Goal: Transaction & Acquisition: Purchase product/service

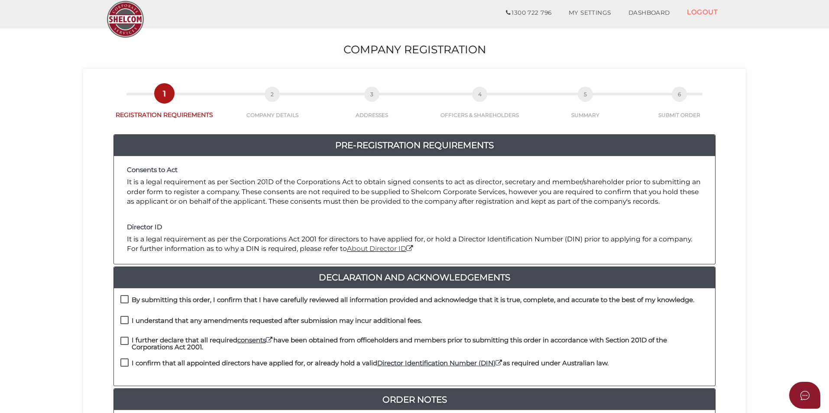
scroll to position [173, 0]
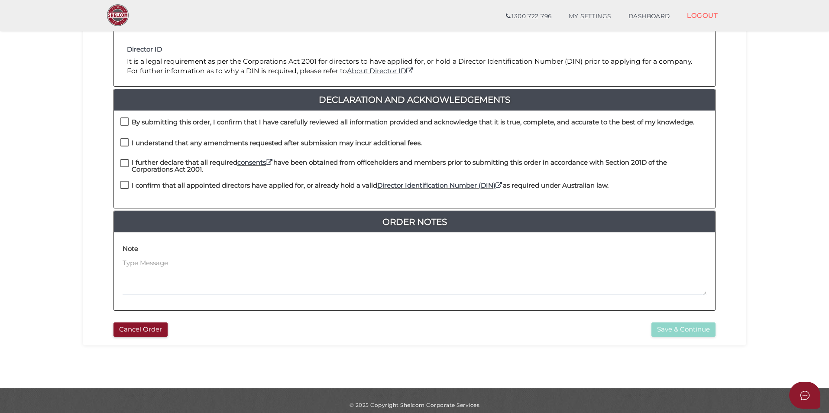
click at [224, 120] on h4 "By submitting this order, I confirm that I have carefully reviewed all informat…" at bounding box center [413, 122] width 563 height 7
checkbox input "true"
click at [206, 146] on h4 "I understand that any amendments requested after submission may incur additiona…" at bounding box center [277, 143] width 290 height 7
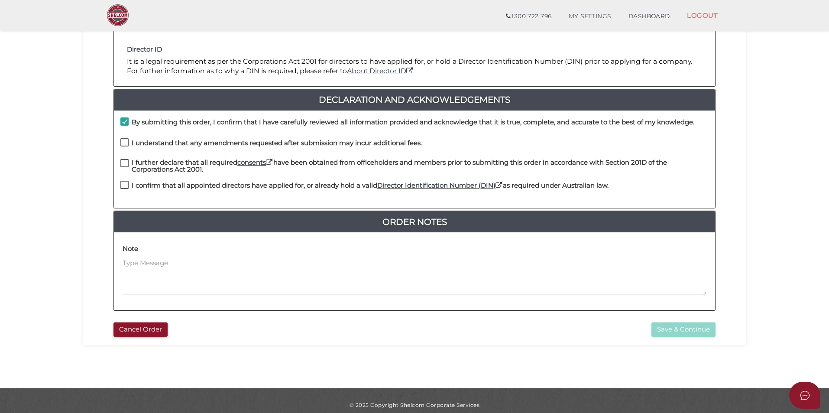
checkbox input "true"
click at [192, 164] on h4 "I further declare that all required consents have been obtained from officehold…" at bounding box center [420, 166] width 577 height 14
checkbox input "true"
click at [183, 188] on h4 "I confirm that all appointed directors have applied for, or already hold a vali…" at bounding box center [370, 185] width 477 height 7
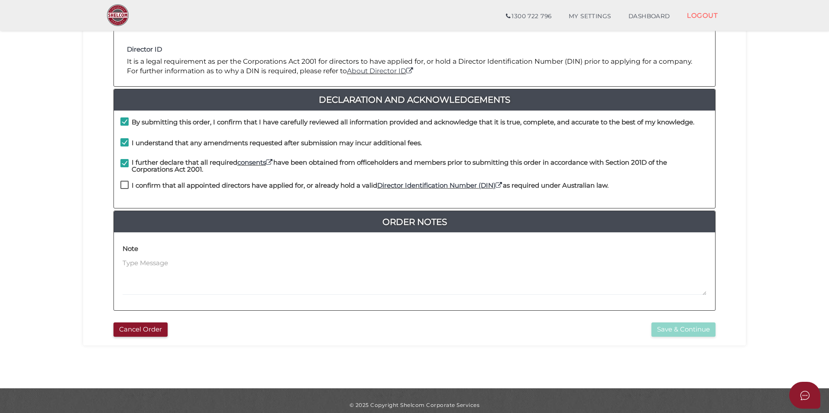
checkbox input "true"
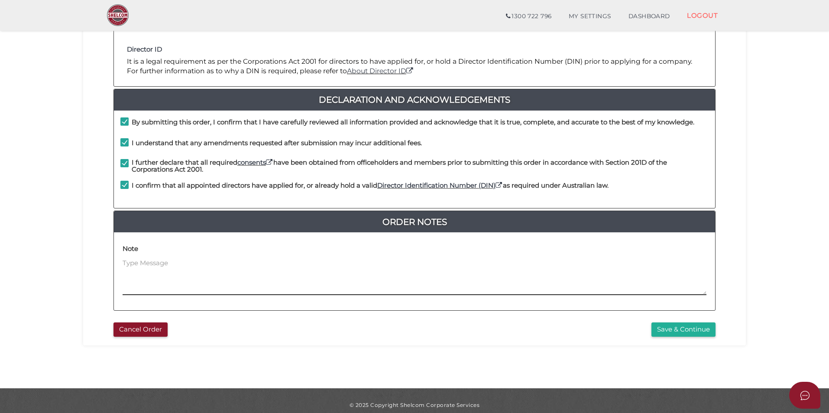
click at [209, 268] on textarea at bounding box center [415, 276] width 584 height 37
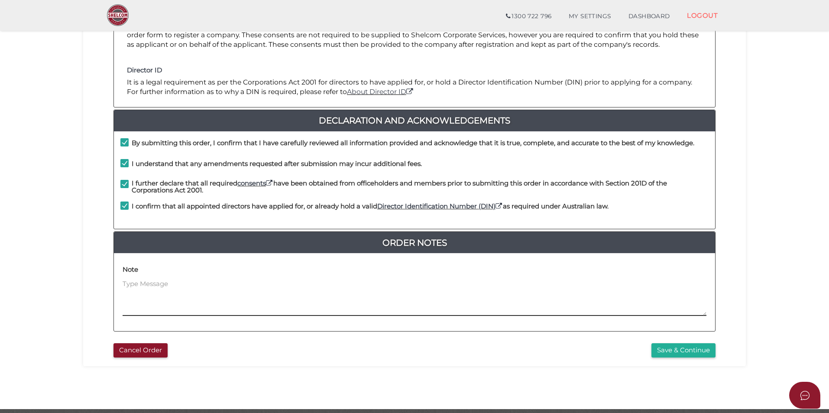
scroll to position [182, 0]
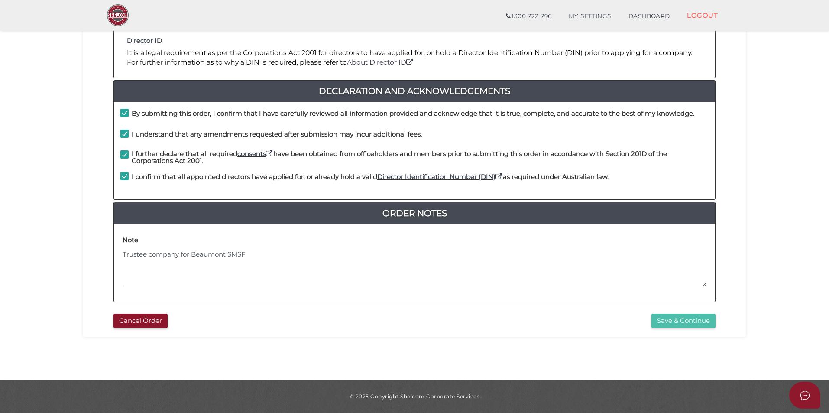
type textarea "Trustee company for Beaumont SMSF"
click at [682, 318] on button "Save & Continue" at bounding box center [684, 321] width 64 height 14
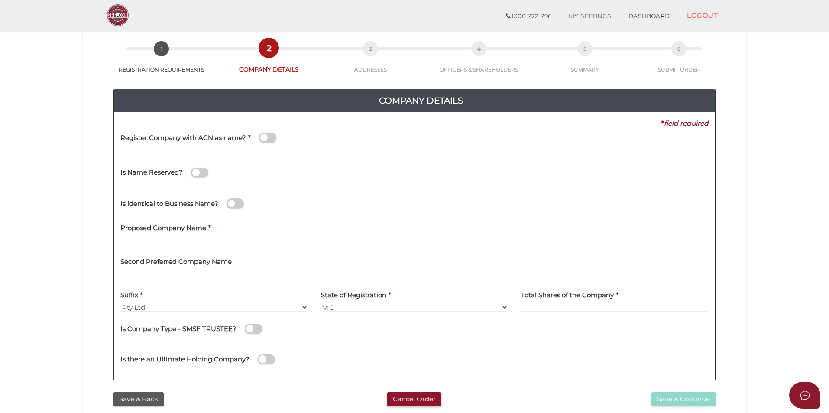
scroll to position [130, 0]
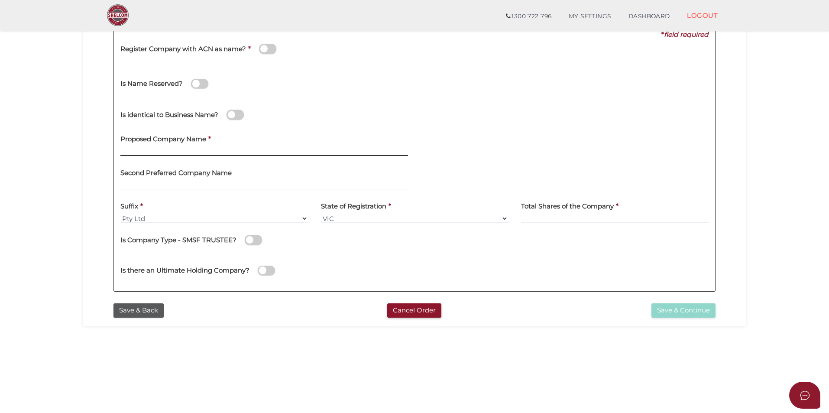
click at [200, 150] on input "text" at bounding box center [264, 151] width 288 height 10
click at [156, 150] on input "Beaumont Investments" at bounding box center [264, 151] width 288 height 10
type input "Beaumont SMSF Investments"
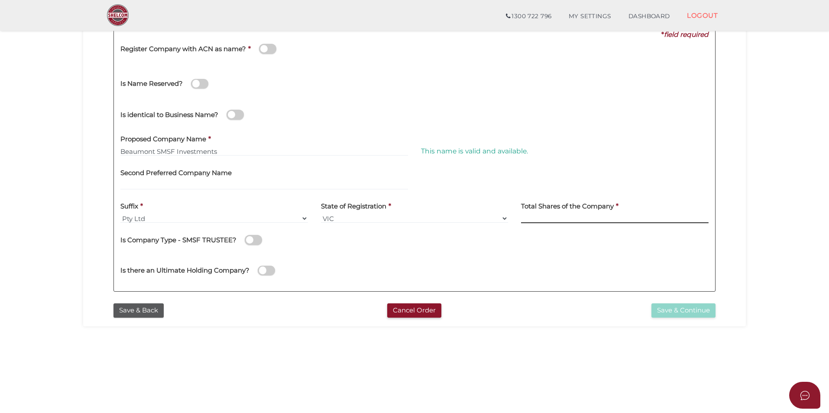
click at [542, 219] on input at bounding box center [615, 219] width 188 height 10
type input "100"
click at [678, 310] on button "Save & Continue" at bounding box center [684, 310] width 64 height 14
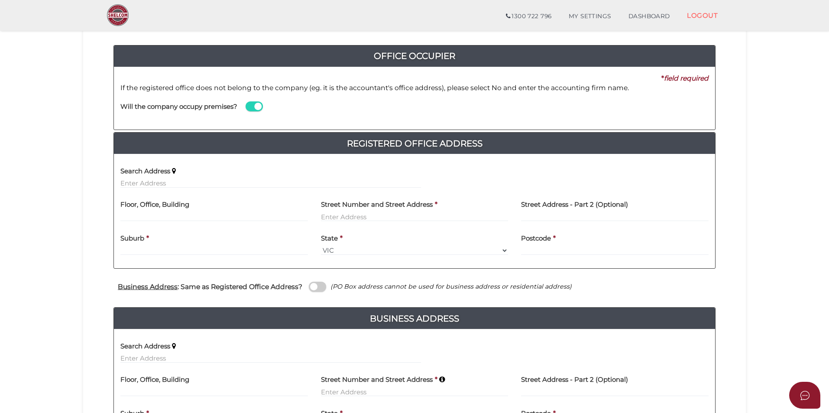
scroll to position [130, 0]
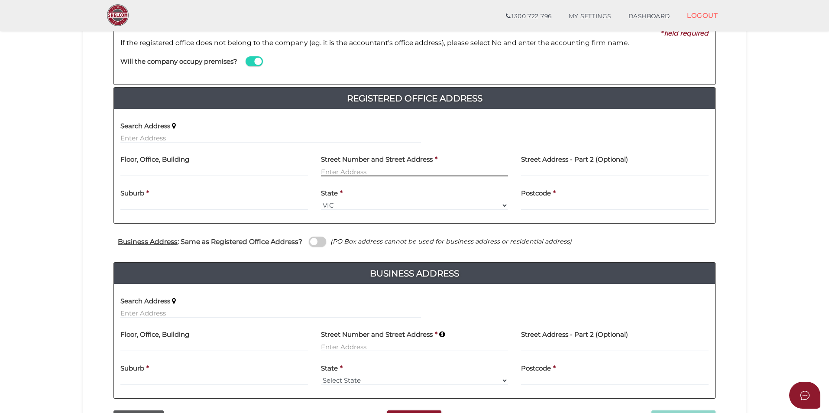
click at [383, 172] on input "text" at bounding box center [415, 172] width 188 height 10
type input "[STREET_ADDRESS][PERSON_NAME]"
drag, startPoint x: 390, startPoint y: 173, endPoint x: 321, endPoint y: 172, distance: 68.9
click at [323, 172] on input "[STREET_ADDRESS][PERSON_NAME]" at bounding box center [415, 172] width 188 height 10
click at [341, 173] on input "[STREET_ADDRESS][PERSON_NAME]" at bounding box center [415, 172] width 188 height 10
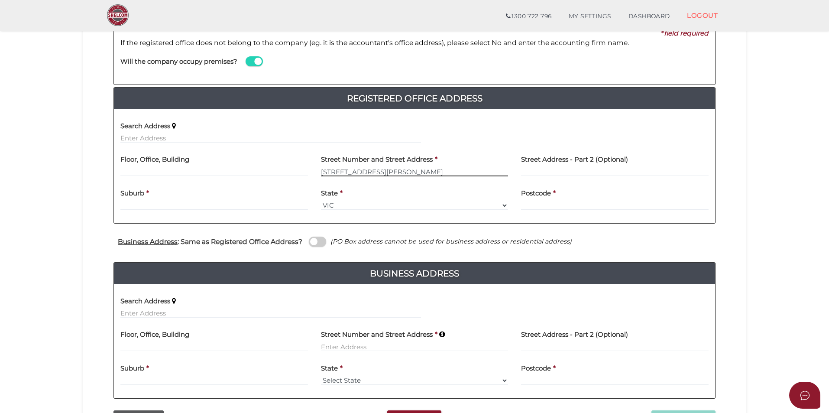
click at [337, 172] on input "[STREET_ADDRESS][PERSON_NAME]" at bounding box center [415, 172] width 188 height 10
click at [183, 138] on input "text" at bounding box center [270, 138] width 301 height 10
paste input "38 robertson drive alf"
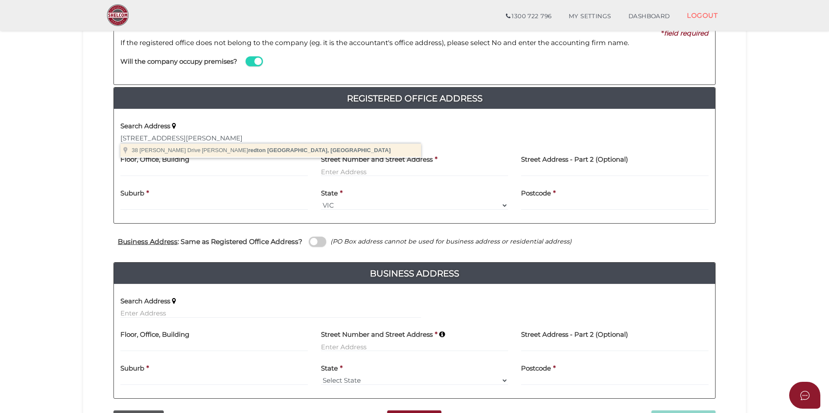
type input "38 Robertson Drive, Alfredton VIC, Australia"
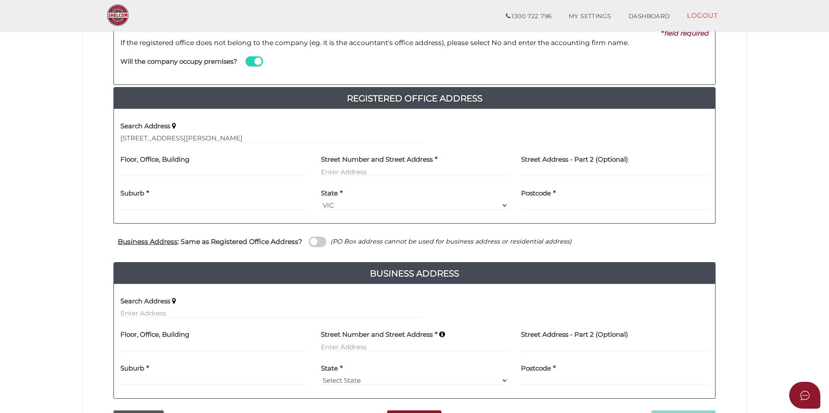
type input "38 Robertson Drive"
type input "Alfredton"
select select "VIC"
type input "3350"
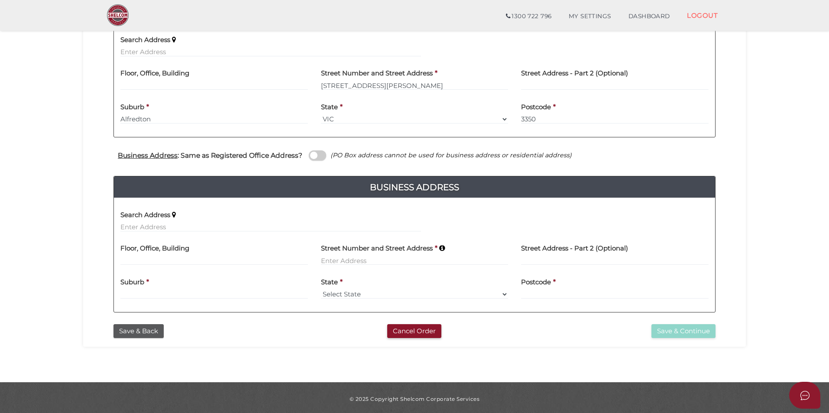
scroll to position [219, 0]
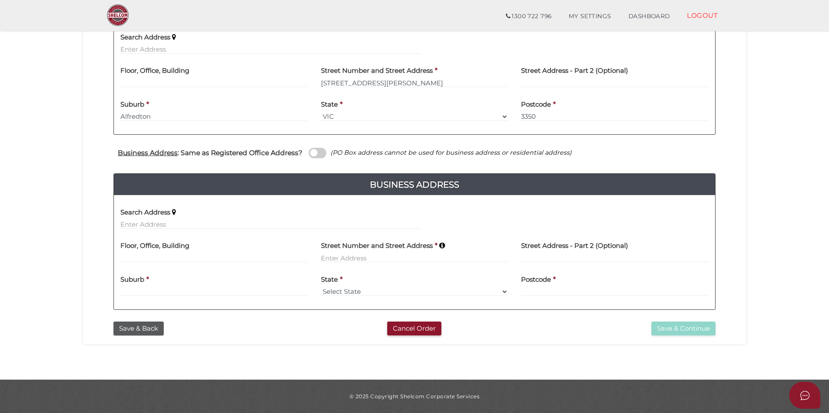
click at [335, 151] on icon "(PO Box address cannot be used for business address or residential address)" at bounding box center [451, 153] width 241 height 8
click at [324, 153] on span at bounding box center [317, 153] width 17 height 10
click at [0, 0] on input "checkbox" at bounding box center [0, 0] width 0 height 0
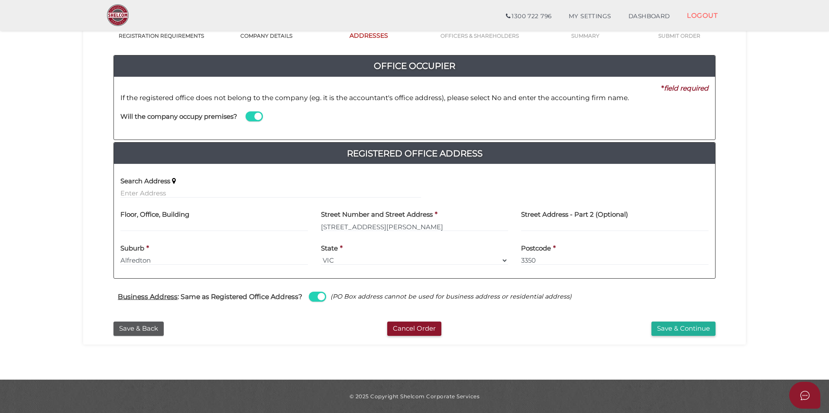
scroll to position [75, 0]
click at [683, 332] on button "Save & Continue" at bounding box center [684, 329] width 64 height 14
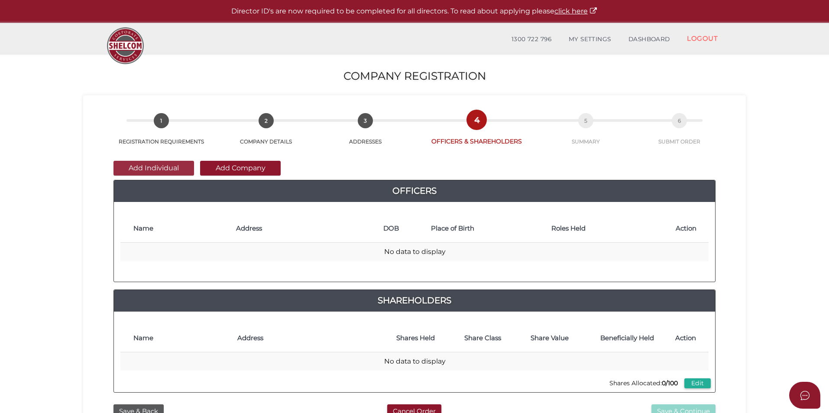
click at [169, 168] on button "Add Individual" at bounding box center [154, 168] width 81 height 15
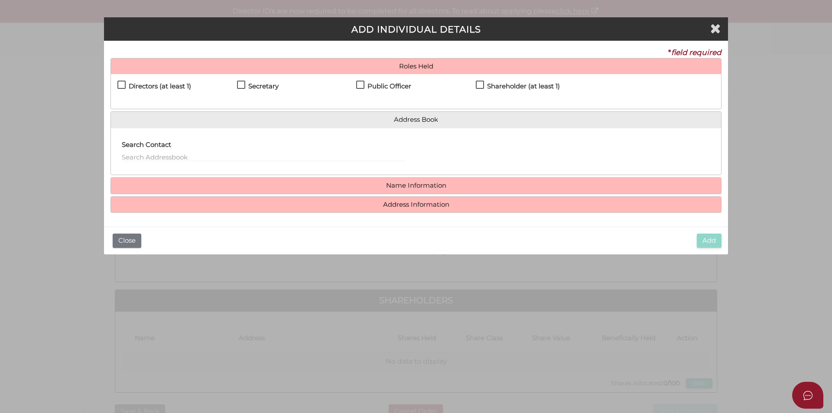
click at [157, 79] on div "Directors (at least 1) Secretary Public Officer Member Shareholder (at least 1)" at bounding box center [416, 91] width 610 height 35
click at [164, 84] on h4 "Directors (at least 1)" at bounding box center [160, 86] width 62 height 7
checkbox input "true"
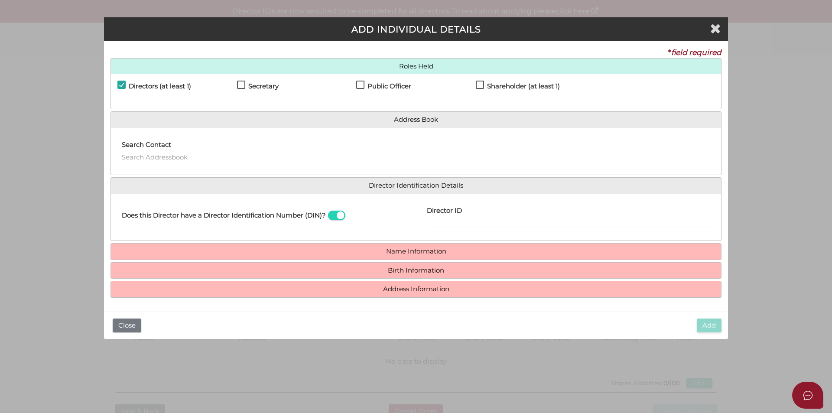
click at [276, 87] on h4 "Secretary" at bounding box center [263, 86] width 30 height 7
checkbox input "true"
click at [374, 87] on h4 "Public Officer" at bounding box center [389, 86] width 44 height 7
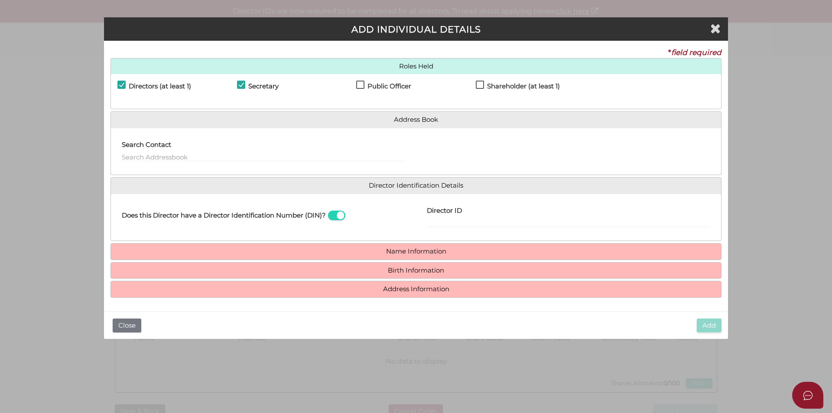
checkbox input "true"
click at [502, 83] on h4 "Shareholder (at least 1)" at bounding box center [523, 86] width 73 height 7
checkbox input "true"
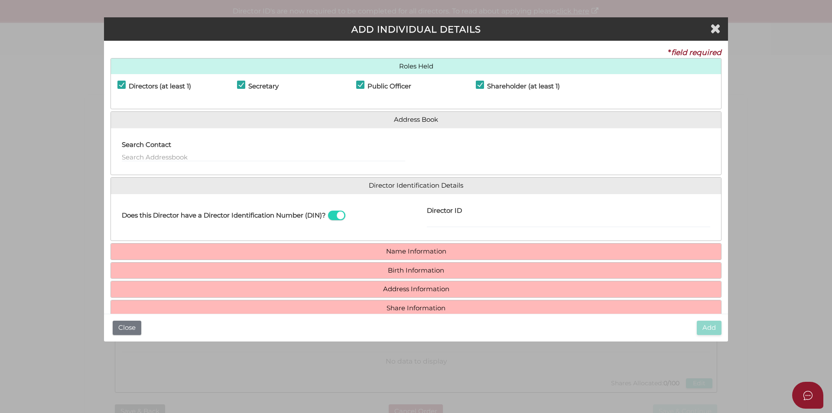
click at [338, 213] on span at bounding box center [336, 216] width 17 height 10
click at [0, 0] on input "checkbox" at bounding box center [0, 0] width 0 height 0
click at [442, 220] on input "Email Director About How To Apply for DIN" at bounding box center [568, 223] width 283 height 10
paste input "scottb_79@hotmail.com"
type input "scottb_79@hotmail.com"
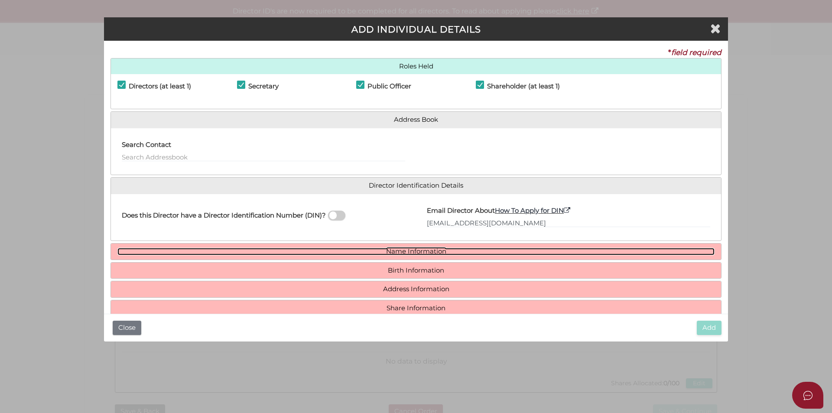
click at [418, 251] on link "Name Information" at bounding box center [415, 251] width 597 height 7
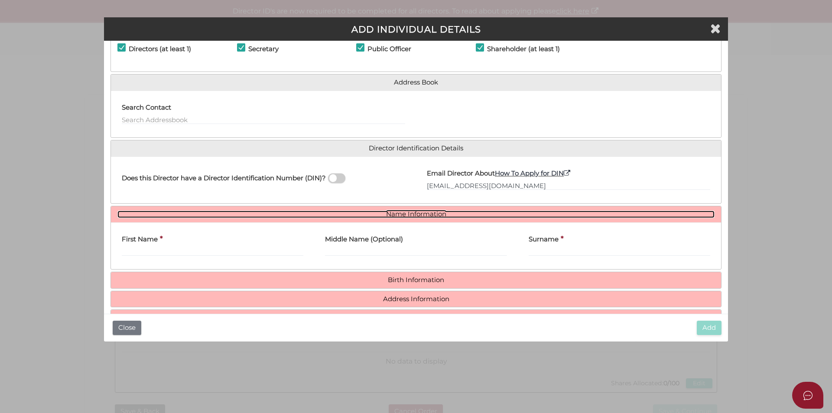
scroll to position [64, 0]
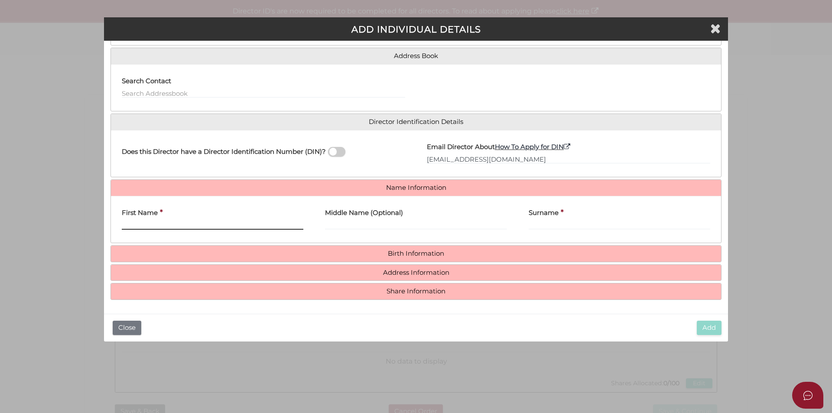
click at [244, 223] on input "First Name" at bounding box center [213, 225] width 182 height 10
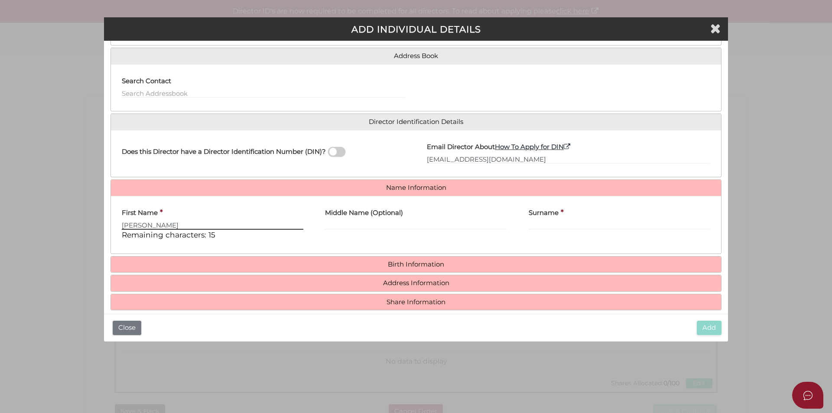
type input "Scott"
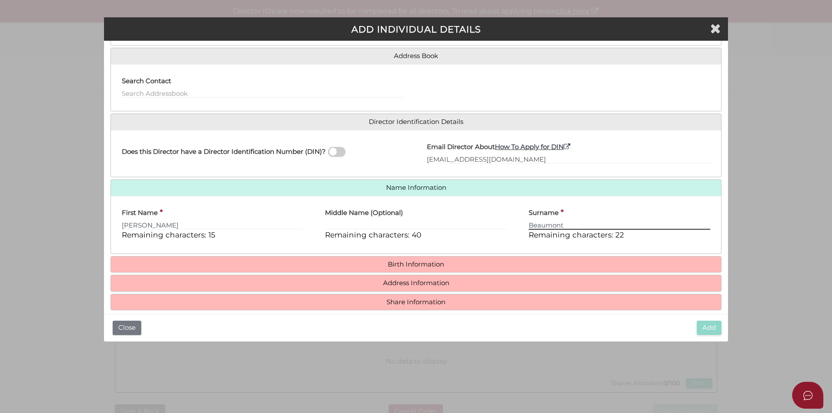
type input "Beaumont"
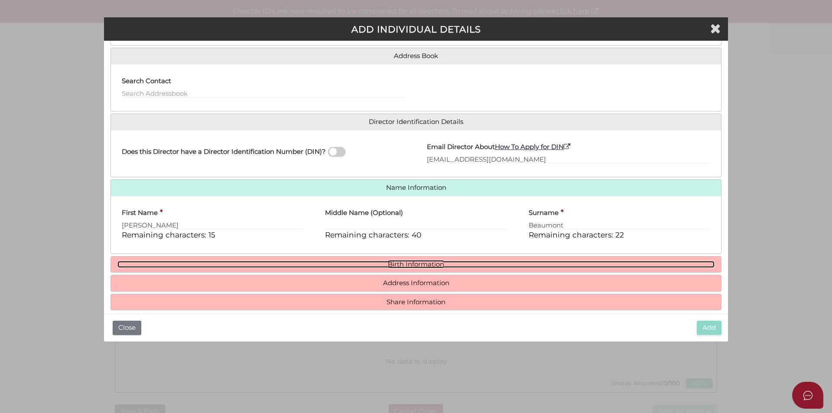
click at [424, 263] on link "Birth Information" at bounding box center [415, 264] width 597 height 7
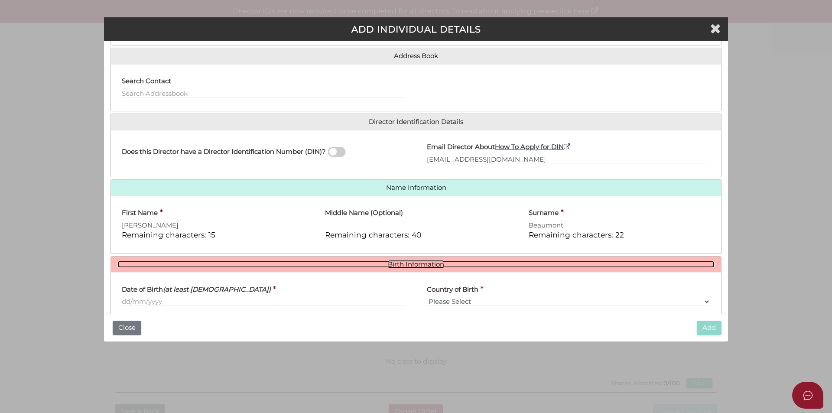
scroll to position [150, 0]
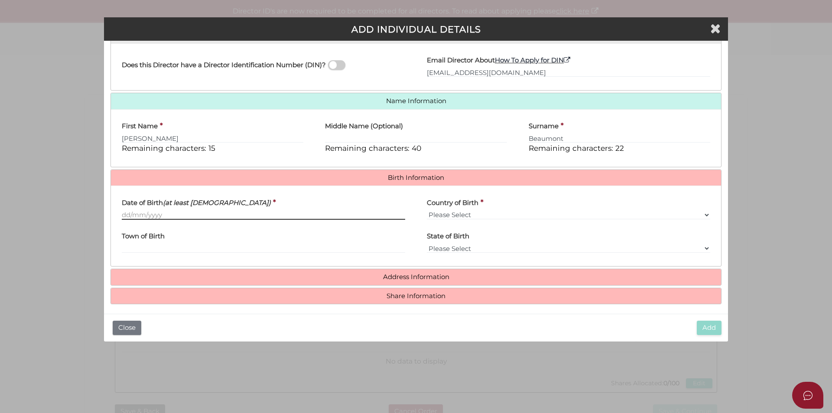
click at [224, 216] on input "Date of Birth (at least 18 years old)" at bounding box center [263, 215] width 283 height 10
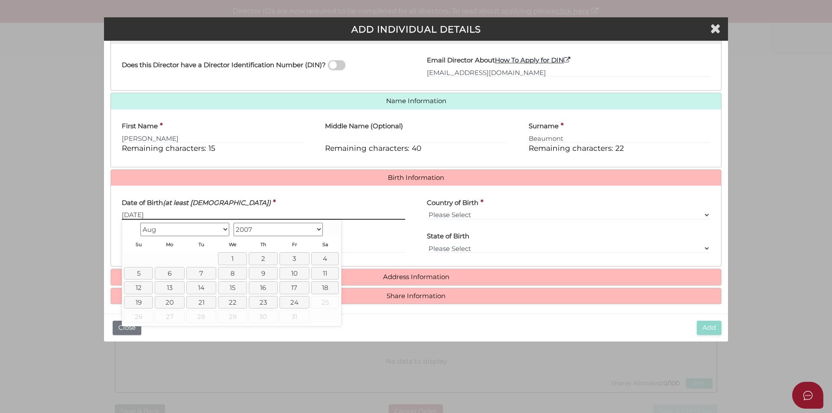
type input "15/01/1991"
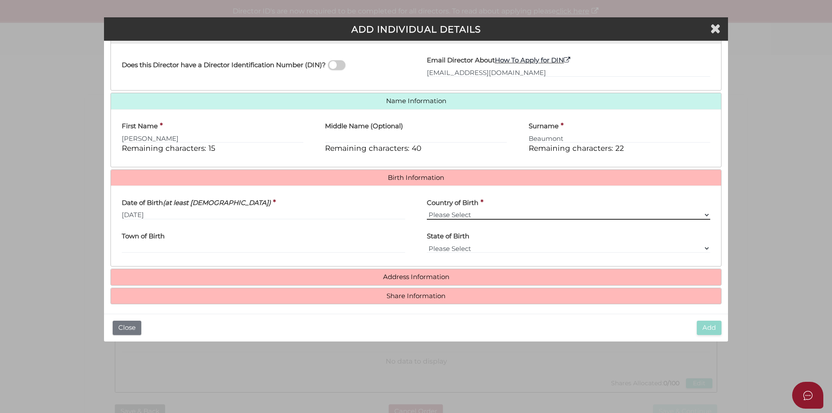
select select "Australia"
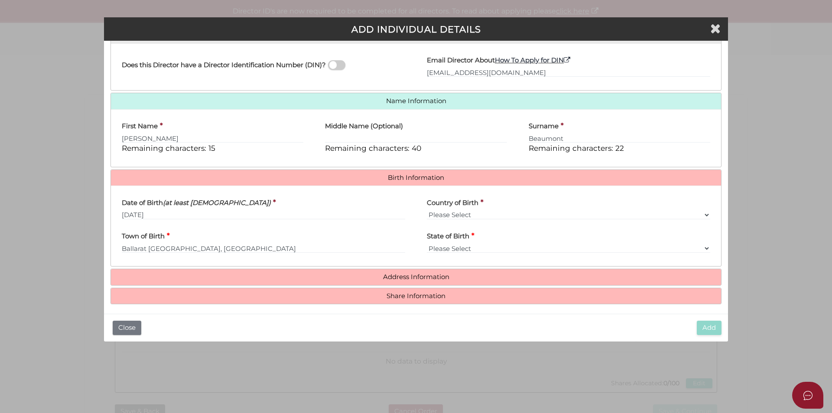
type input "Ballarat"
click at [453, 248] on select "Please Select VIC ACT NSW NT QLD TAS WA SA" at bounding box center [568, 249] width 283 height 10
select select "VIC"
click at [427, 244] on select "Please Select VIC ACT NSW NT QLD TAS WA SA" at bounding box center [568, 249] width 283 height 10
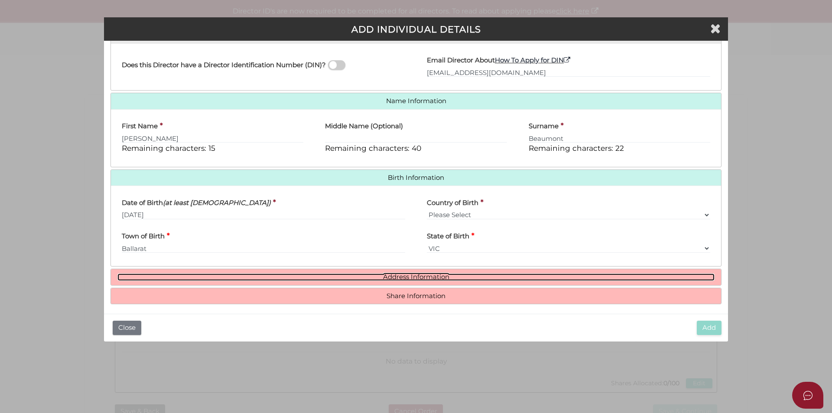
click at [405, 280] on link "Address Information" at bounding box center [415, 276] width 597 height 7
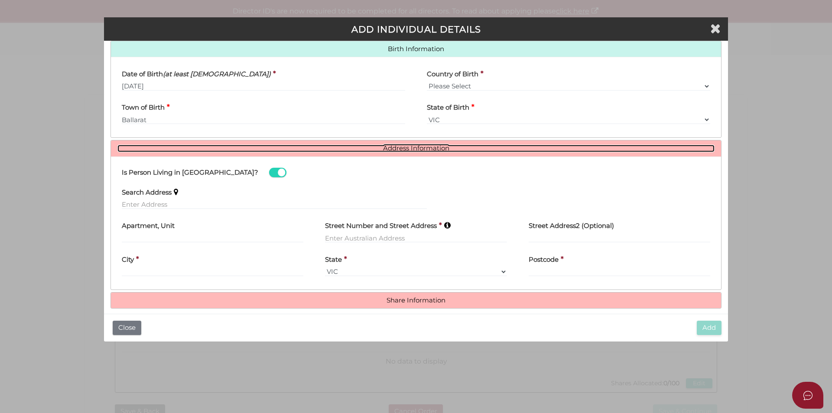
scroll to position [288, 0]
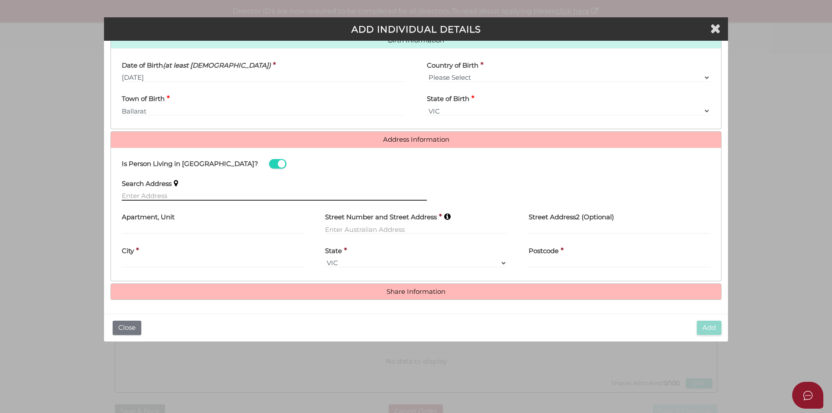
click at [195, 198] on input "text" at bounding box center [274, 196] width 305 height 10
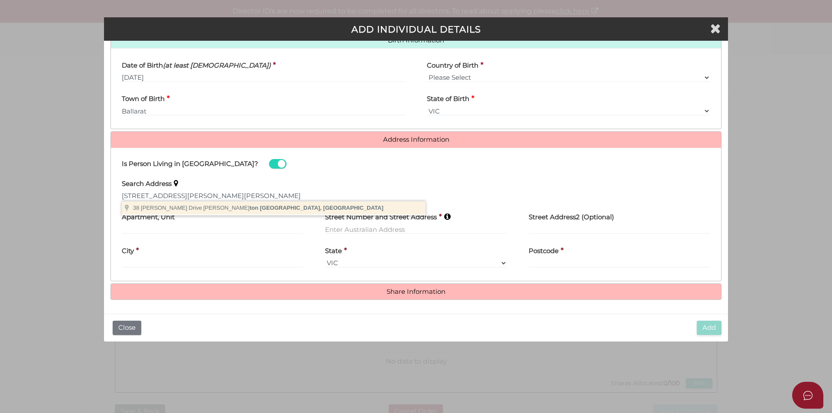
type input "38 Robertson Drive, Alfredton VIC, Australia"
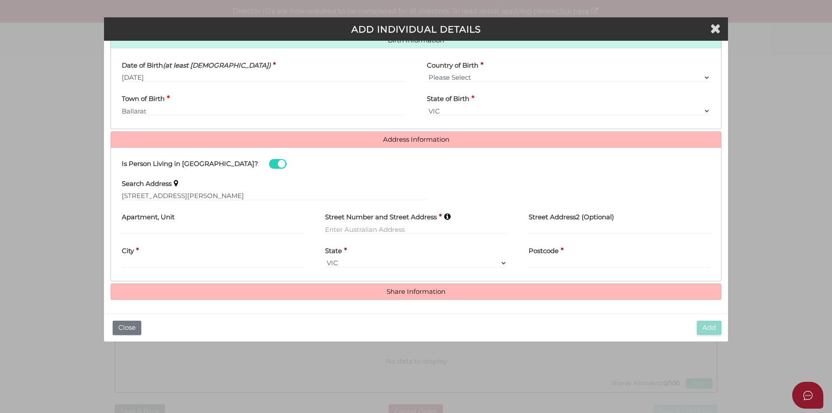
type input "38 Robertson Drive"
type input "Alfredton"
select select "VIC"
type input "3350"
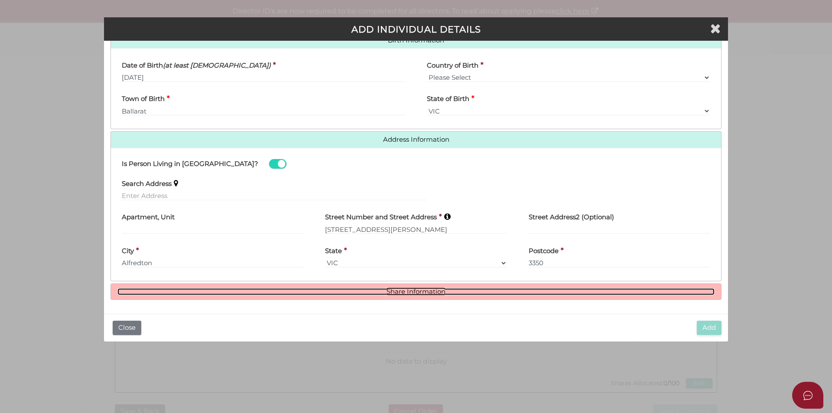
click at [377, 289] on link "Share Information" at bounding box center [415, 291] width 597 height 7
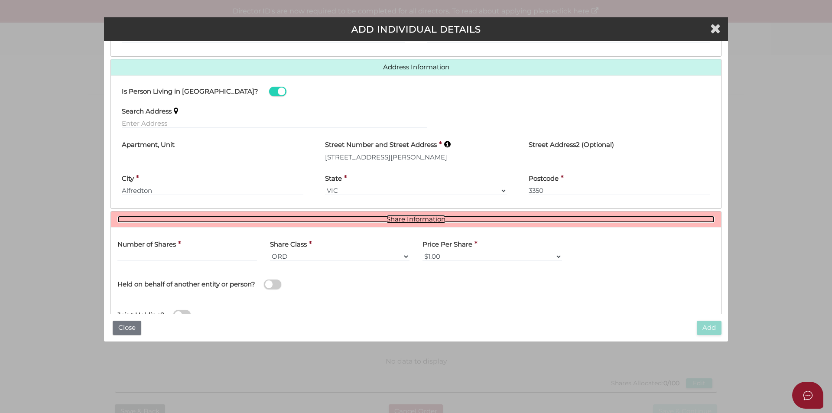
scroll to position [393, 0]
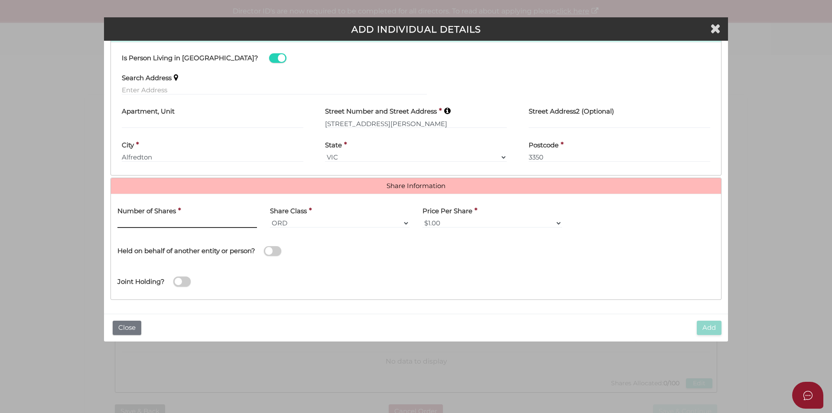
click at [204, 224] on input "text" at bounding box center [187, 223] width 140 height 10
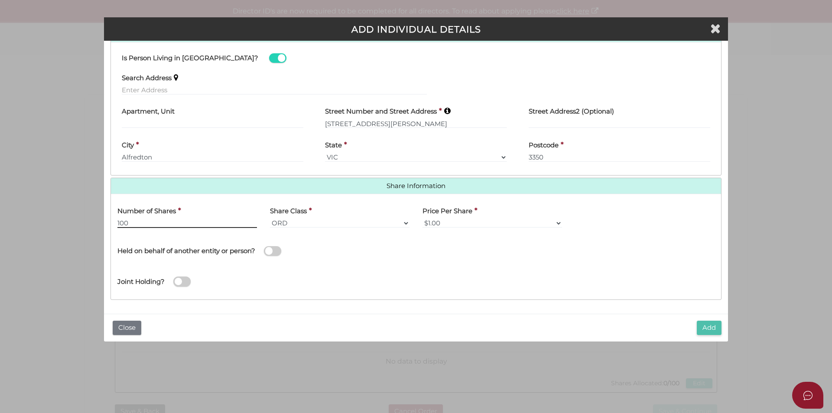
type input "100"
click at [710, 327] on button "Add" at bounding box center [709, 328] width 25 height 14
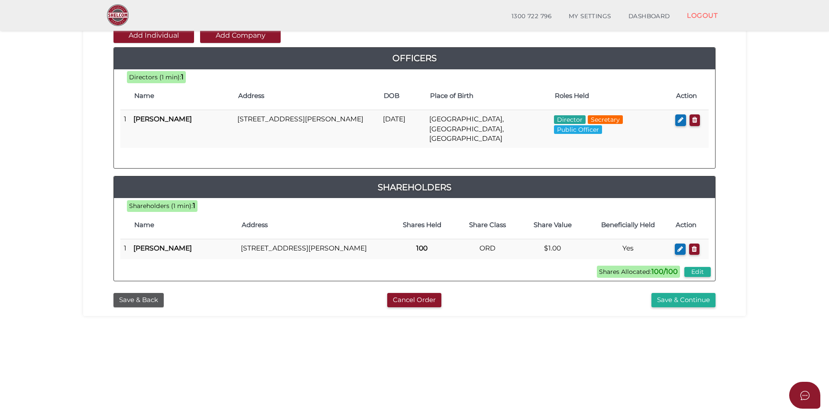
scroll to position [87, 0]
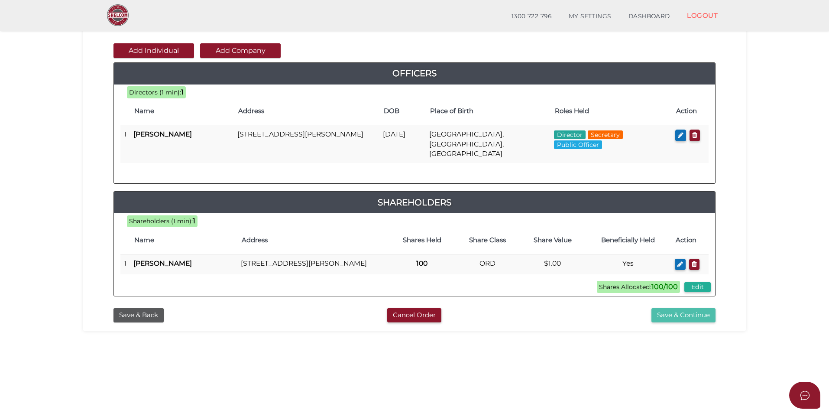
click at [701, 314] on button "Save & Continue" at bounding box center [684, 315] width 64 height 14
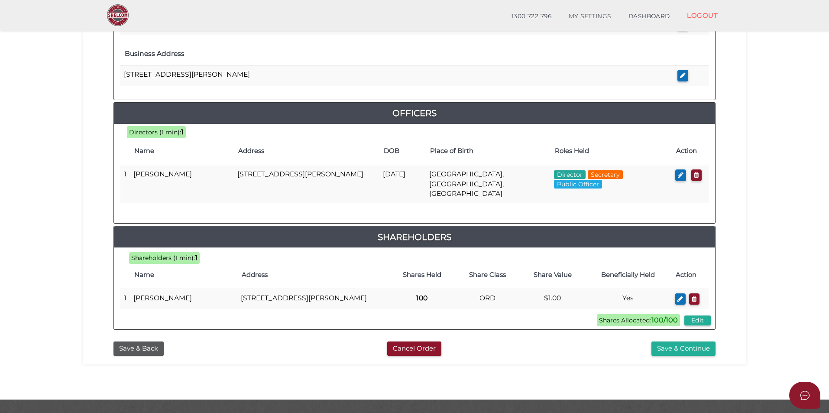
scroll to position [347, 0]
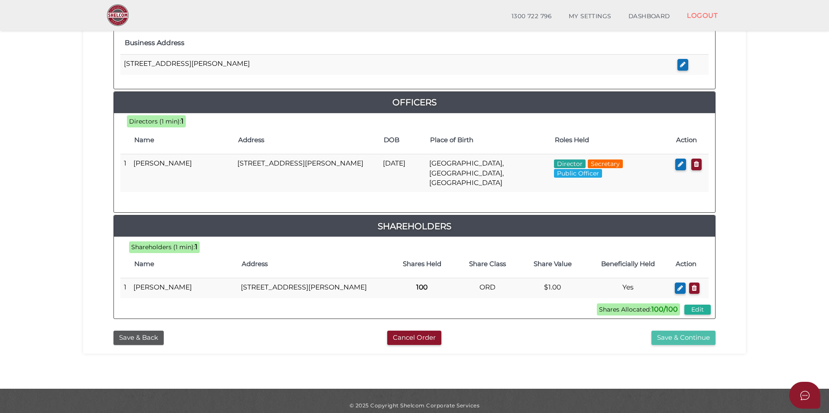
click at [684, 335] on button "Save & Continue" at bounding box center [684, 338] width 64 height 14
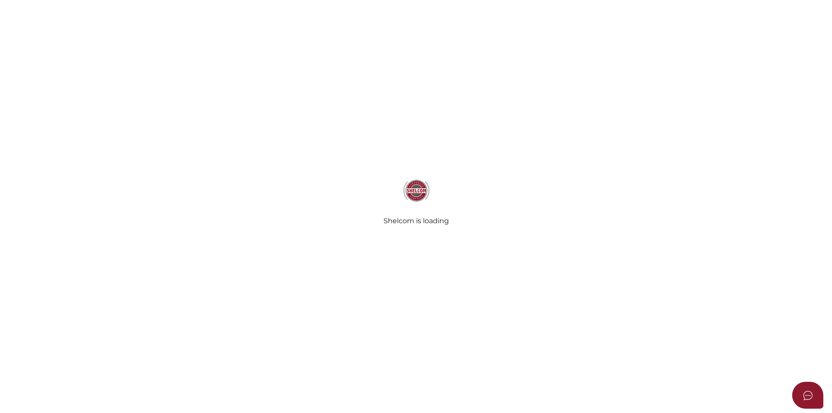
select select "Comb Binding"
select select "No"
radio input "true"
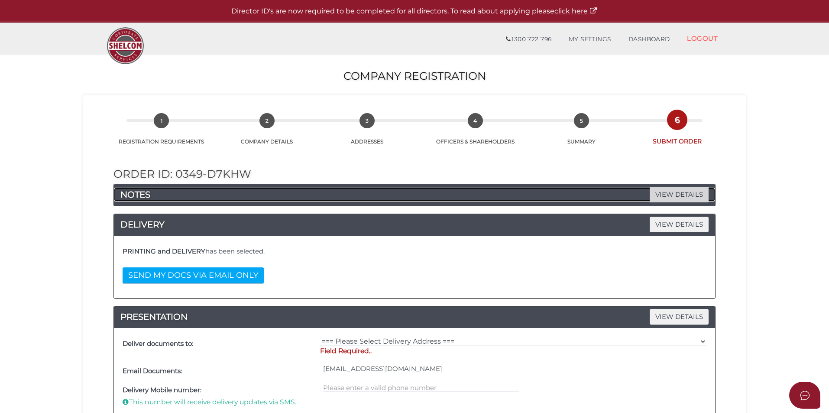
click at [668, 198] on span "VIEW DETAILS" at bounding box center [679, 194] width 59 height 15
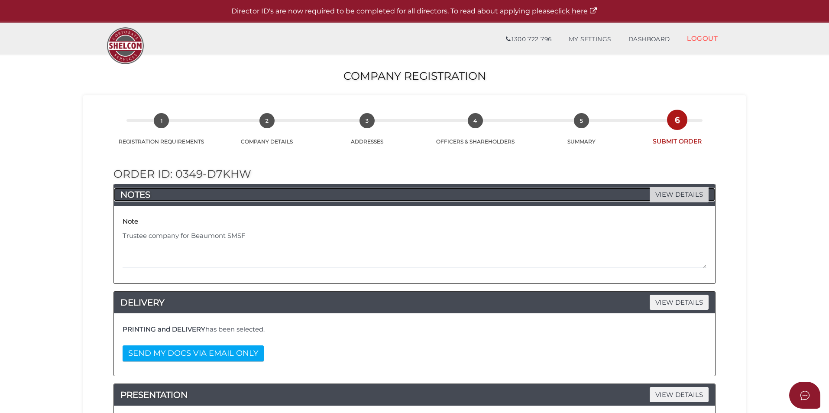
click at [667, 198] on span "VIEW DETAILS" at bounding box center [679, 194] width 59 height 15
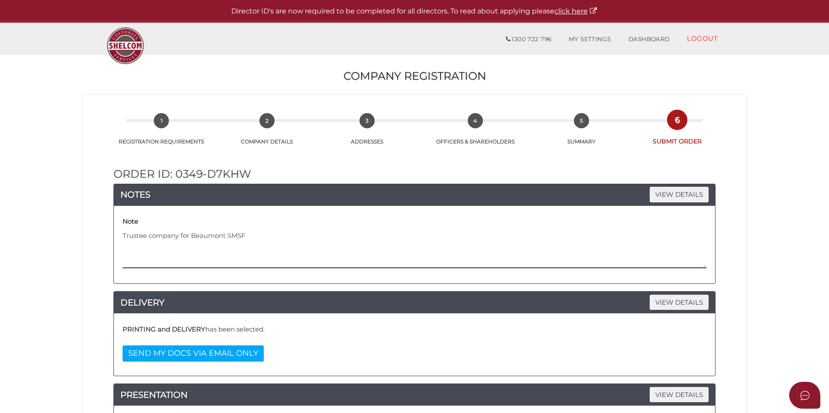
drag, startPoint x: 260, startPoint y: 236, endPoint x: 103, endPoint y: 240, distance: 156.5
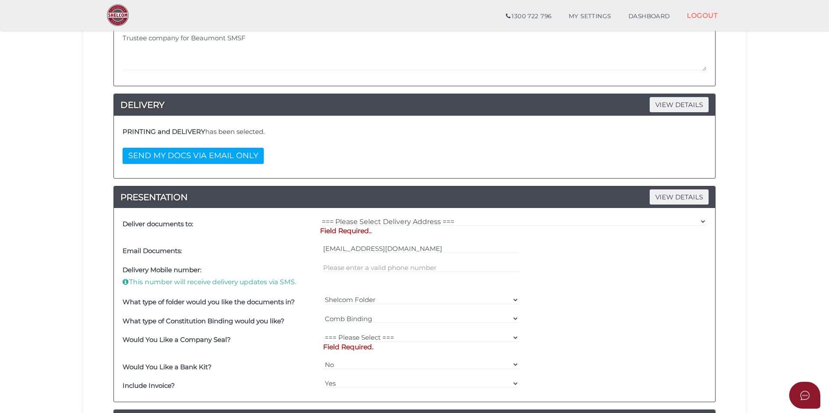
scroll to position [173, 0]
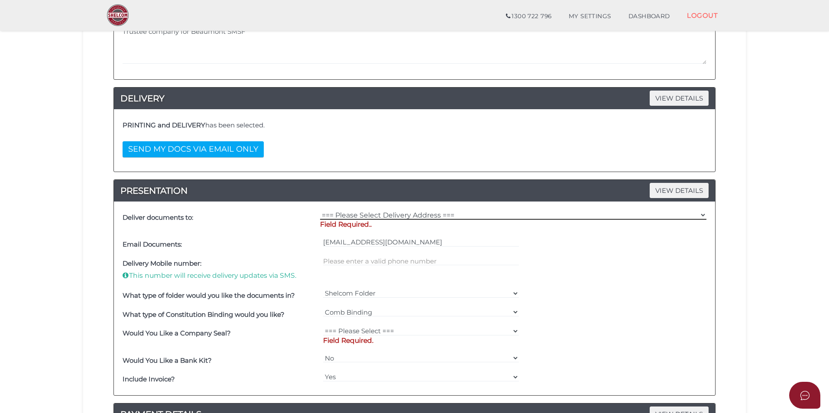
click at [431, 218] on select "=== Please Select Delivery Address === (User Address - Samuel Ervin) 6 Wallowa …" at bounding box center [513, 215] width 386 height 10
select select "0"
click at [320, 210] on select "=== Please Select Delivery Address === (User Address - Samuel Ervin) 6 Wallowa …" at bounding box center [513, 215] width 386 height 10
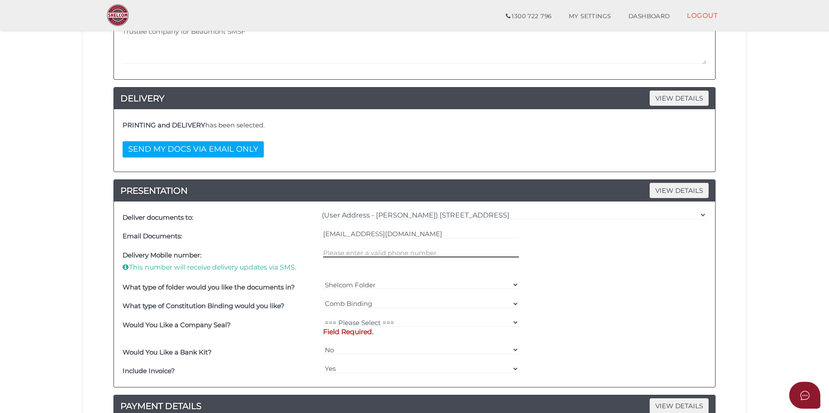
click at [361, 253] on input "text" at bounding box center [421, 253] width 196 height 10
type input "0409217062"
click at [409, 317] on div "=== Please Select === Fold Seal $50 No Seal Field Required." at bounding box center [421, 328] width 201 height 27
click at [409, 319] on select "=== Please Select === Fold Seal $50 No Seal" at bounding box center [421, 323] width 196 height 10
select select "0"
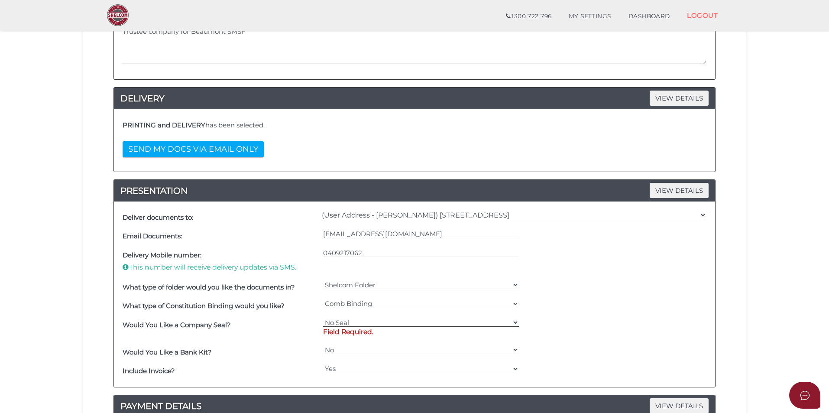
click at [323, 318] on select "=== Please Select === Fold Seal $50 No Seal" at bounding box center [421, 323] width 196 height 10
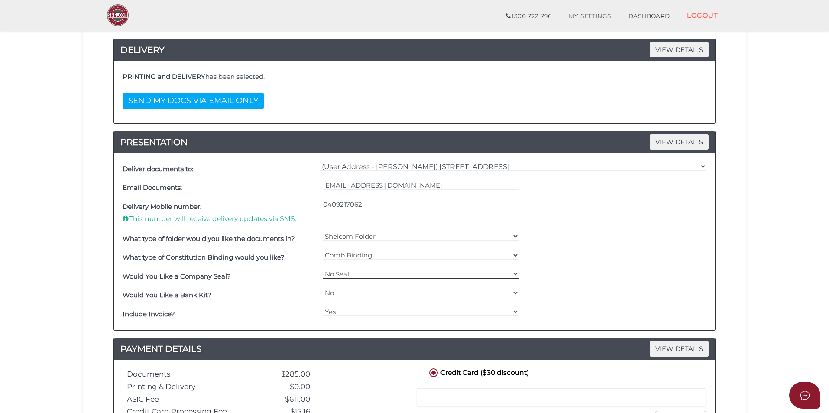
scroll to position [347, 0]
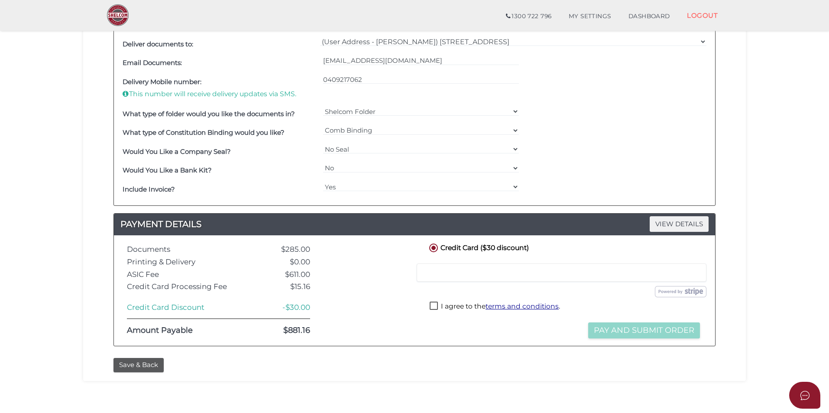
click at [450, 278] on div at bounding box center [562, 272] width 290 height 18
click at [468, 302] on label "I agree to the terms and conditions ." at bounding box center [495, 307] width 130 height 11
checkbox input "true"
click at [616, 330] on button "Pay and Submit Order" at bounding box center [644, 330] width 112 height 16
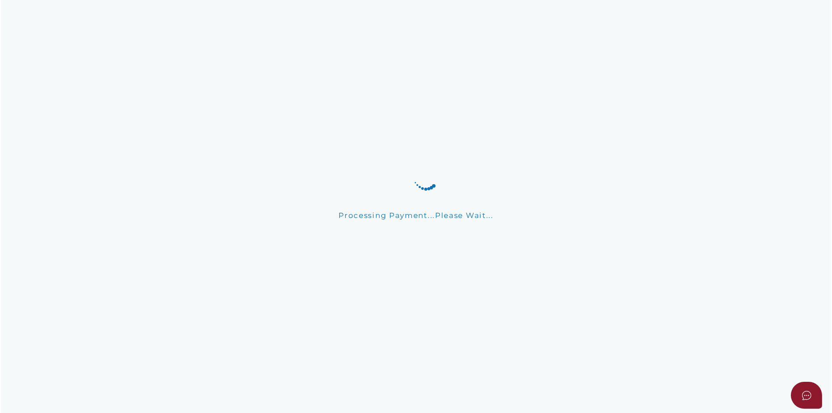
scroll to position [0, 0]
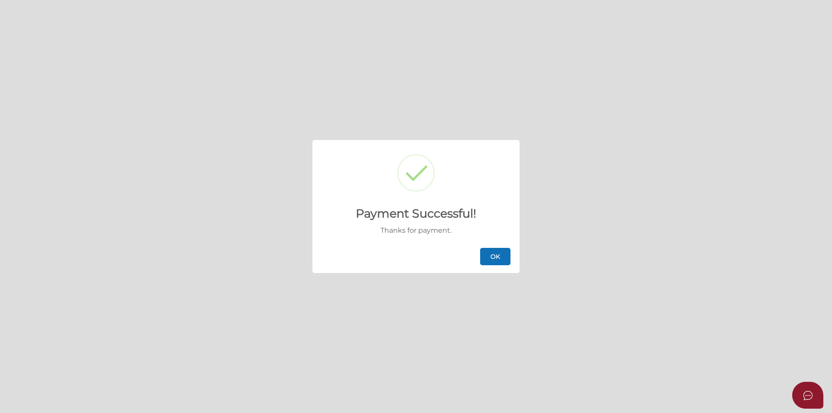
click at [494, 255] on button "OK" at bounding box center [495, 256] width 30 height 17
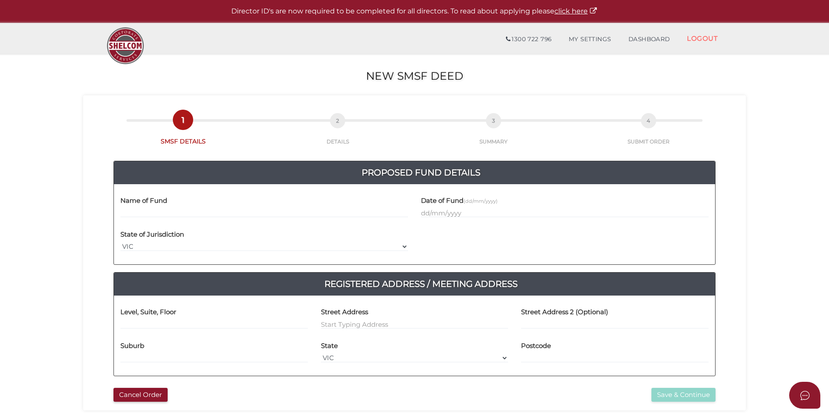
click at [232, 211] on input "text" at bounding box center [264, 213] width 288 height 10
type input "Beaumont SMSF"
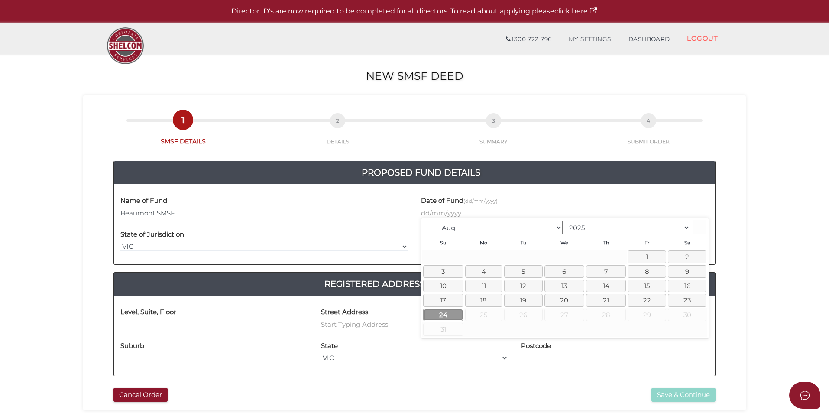
click at [446, 313] on link "24" at bounding box center [443, 315] width 40 height 13
type input "24/08/2025"
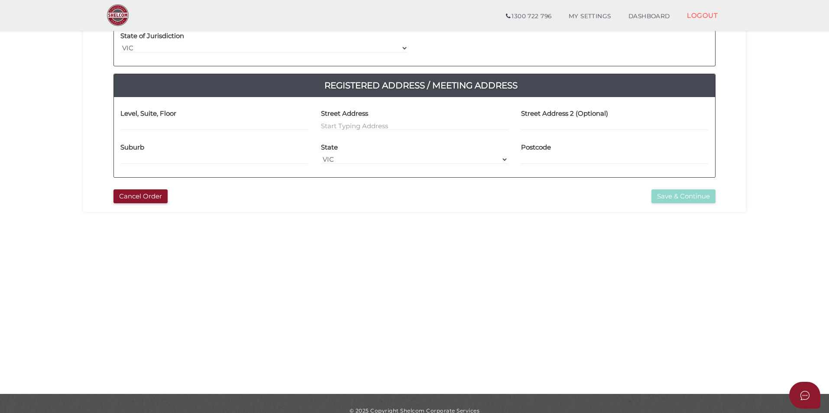
scroll to position [173, 0]
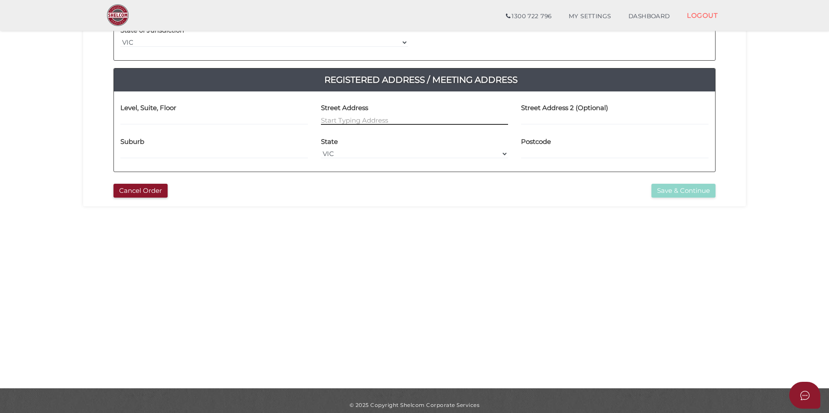
click at [374, 119] on input at bounding box center [415, 120] width 188 height 10
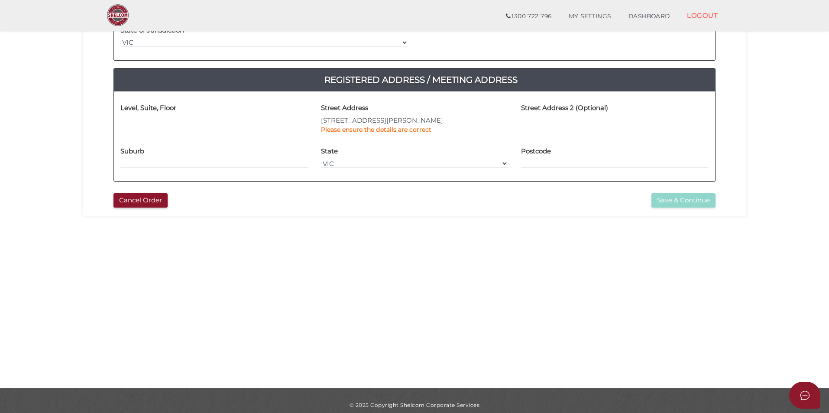
type input "[STREET_ADDRESS][PERSON_NAME]"
type input "Alfredton"
select select "VIC"
type input "3350"
click at [662, 198] on button "Save & Continue" at bounding box center [684, 200] width 64 height 14
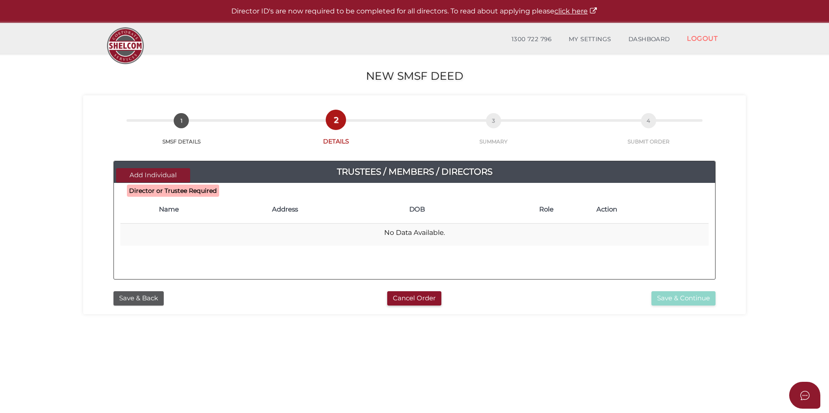
click at [166, 172] on button "Add Individual" at bounding box center [153, 175] width 74 height 14
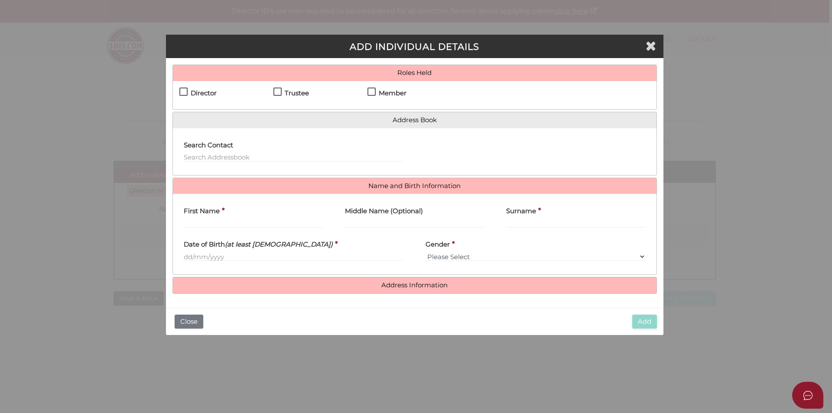
click at [196, 91] on h4 "Director" at bounding box center [204, 93] width 26 height 7
checkbox input "true"
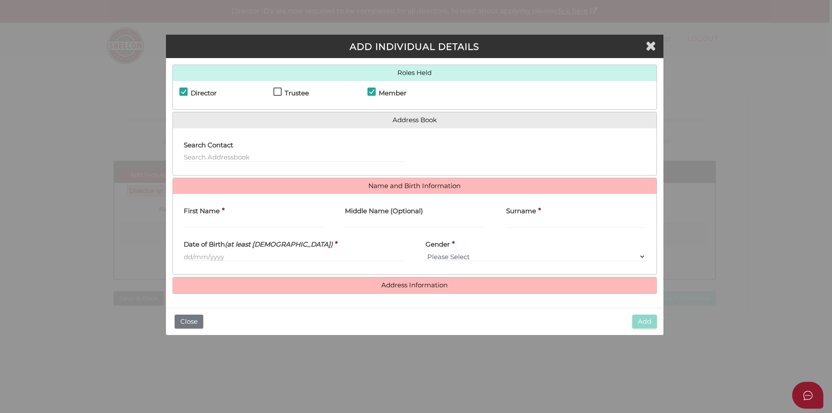
click at [289, 90] on h4 "Trustee" at bounding box center [297, 93] width 24 height 7
checkbox input "true"
checkbox input "false"
click at [289, 90] on h4 "Trustee" at bounding box center [297, 93] width 24 height 7
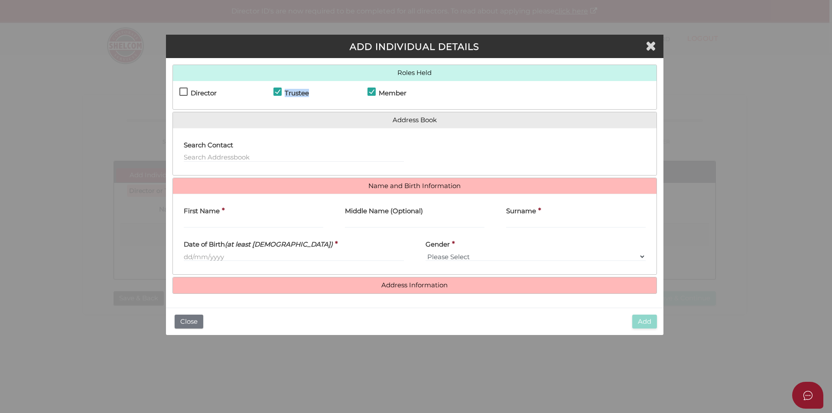
checkbox input "false"
click at [195, 90] on h4 "Director" at bounding box center [204, 93] width 26 height 7
checkbox input "true"
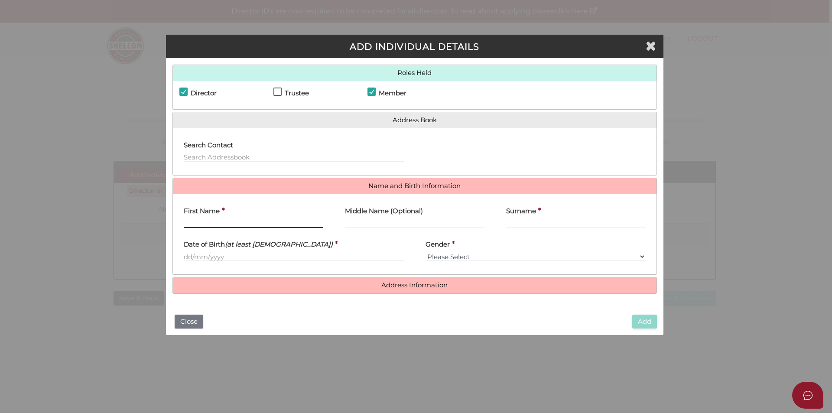
click at [254, 218] on input "First Name" at bounding box center [254, 223] width 140 height 10
type input "Scott"
type input "Beaumont"
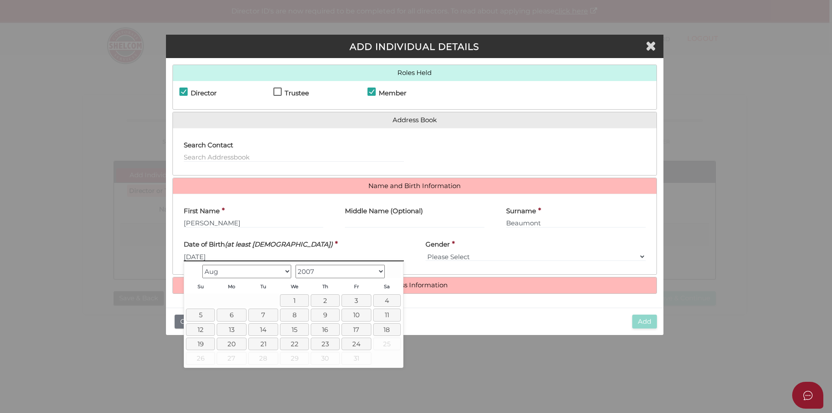
type input "[DATE]"
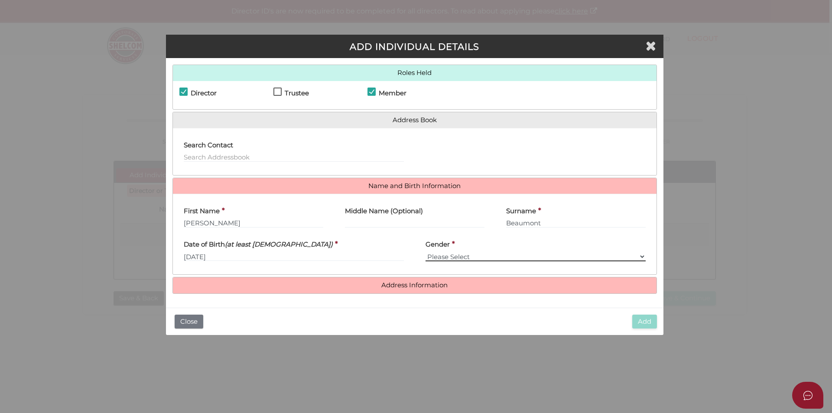
click at [524, 260] on select "Please Select Male Female" at bounding box center [535, 257] width 220 height 10
select select "[DEMOGRAPHIC_DATA]"
click at [425, 252] on select "Please Select Male Female" at bounding box center [535, 257] width 220 height 10
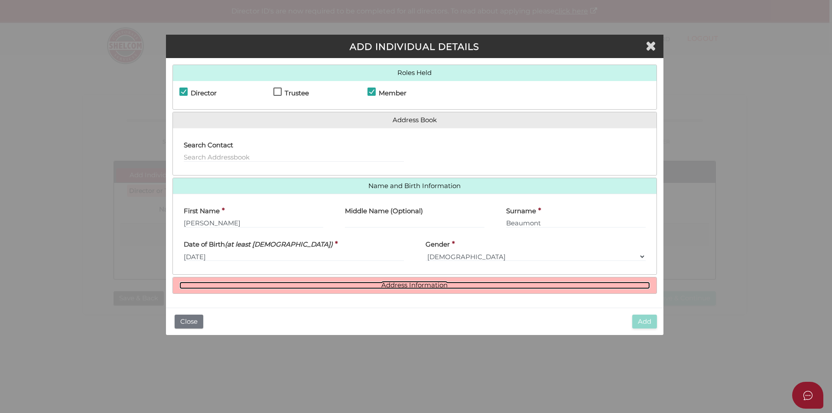
click at [432, 285] on link "Address Information" at bounding box center [414, 285] width 471 height 7
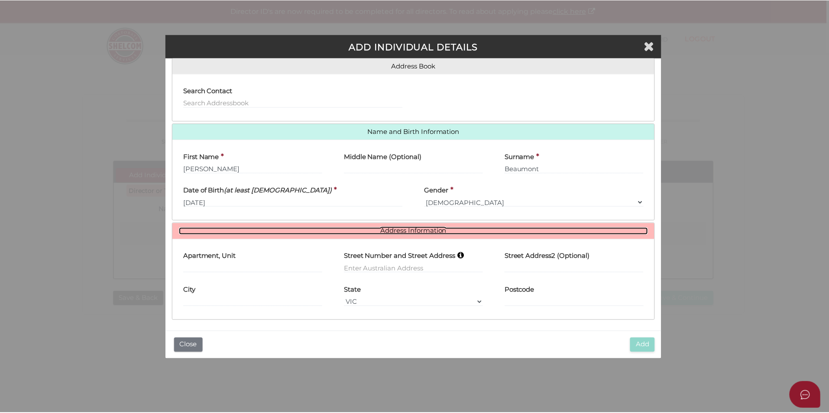
scroll to position [55, 0]
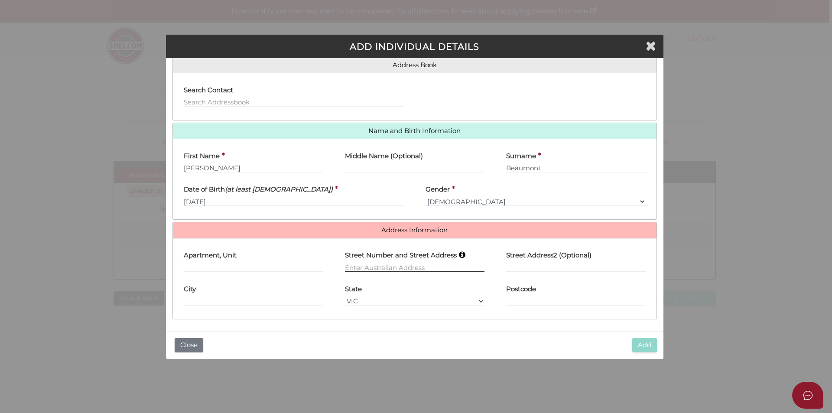
click at [362, 263] on input "text" at bounding box center [415, 268] width 140 height 10
type input "38 Robertson Drive"
type input "Alfredton"
select select "VIC"
type input "3350"
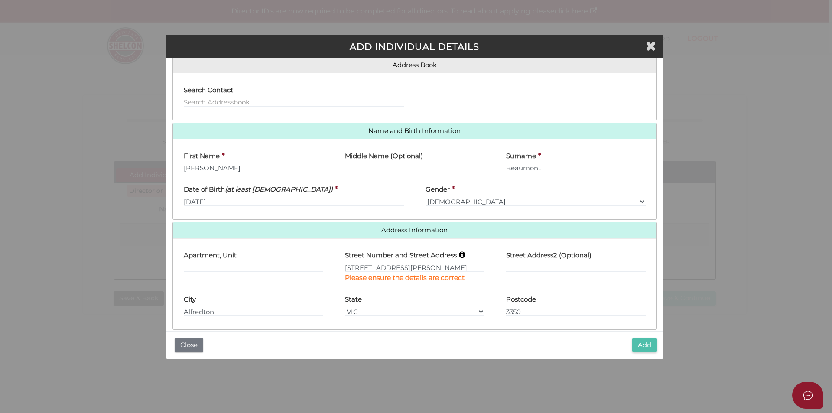
click at [647, 345] on button "Add" at bounding box center [644, 345] width 25 height 14
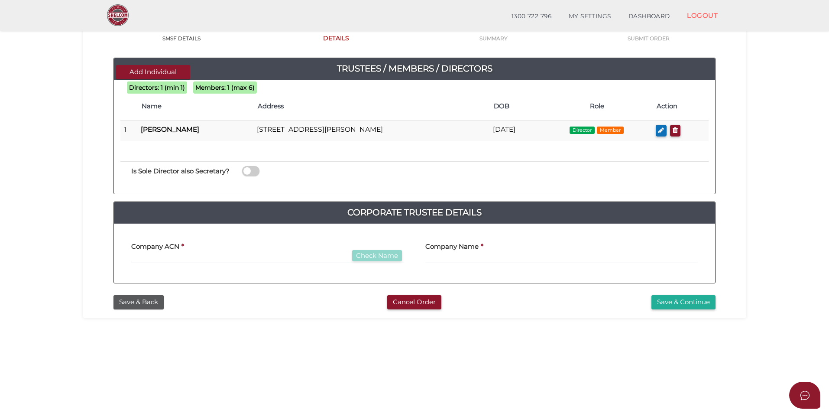
scroll to position [87, 0]
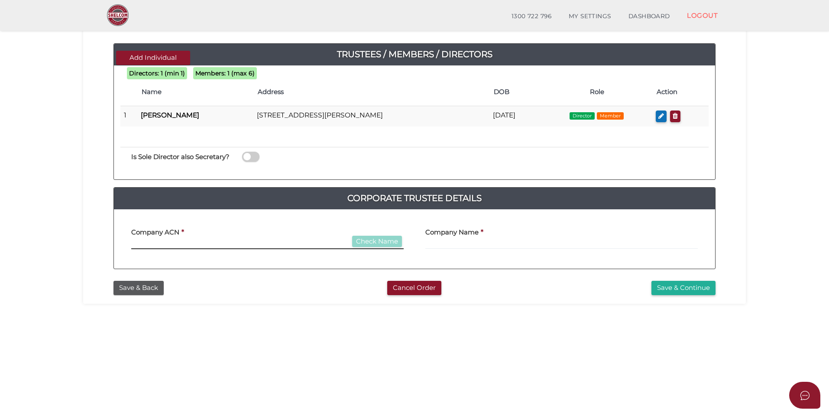
click at [209, 240] on input "text" at bounding box center [267, 245] width 273 height 10
type input "000000000"
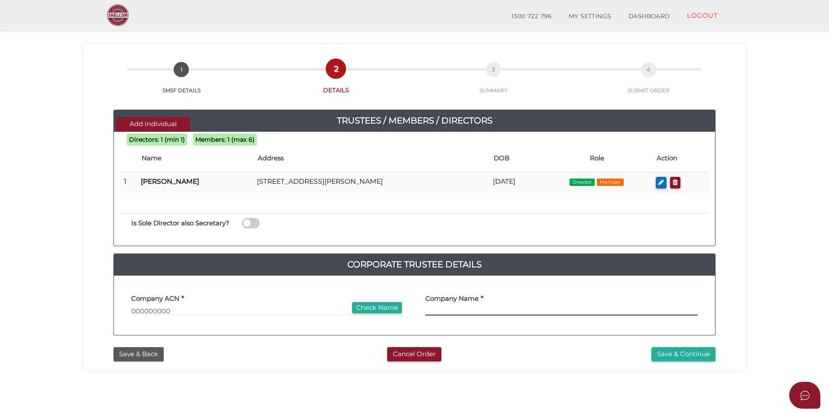
scroll to position [0, 0]
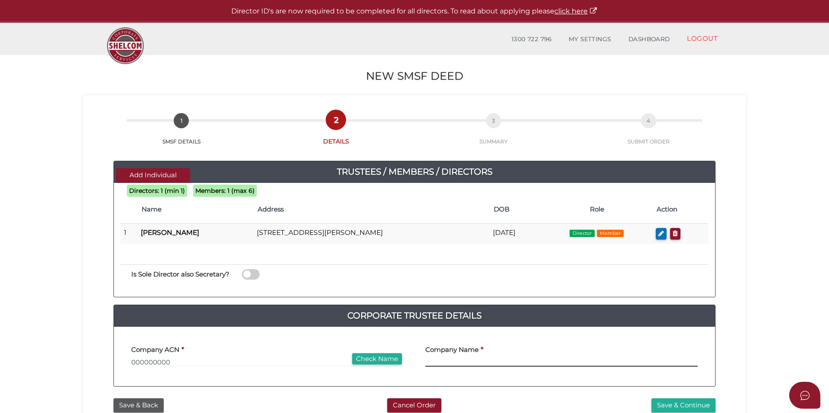
click at [445, 360] on input "text" at bounding box center [561, 362] width 273 height 10
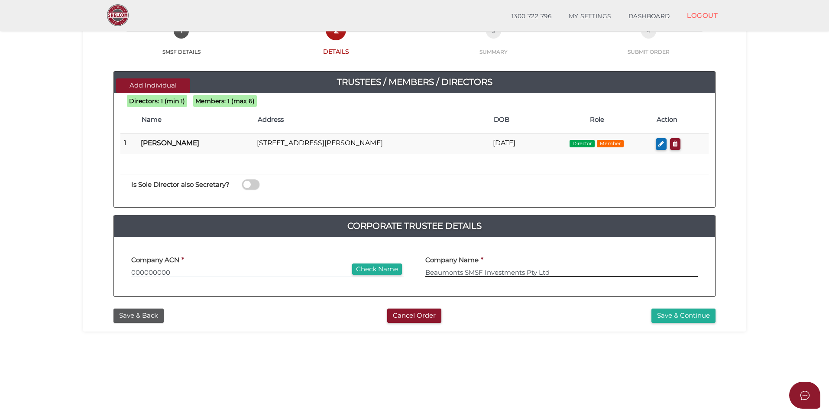
scroll to position [173, 0]
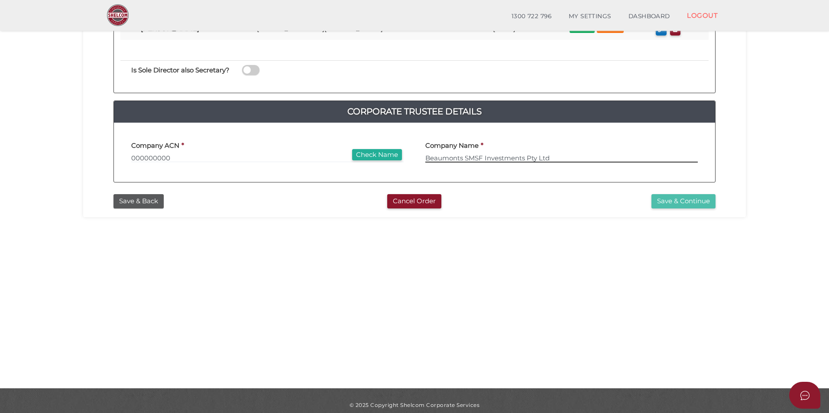
type input "Beaumonts SMSF Investments Pty Ltd"
click at [685, 197] on button "Save & Continue" at bounding box center [684, 201] width 64 height 14
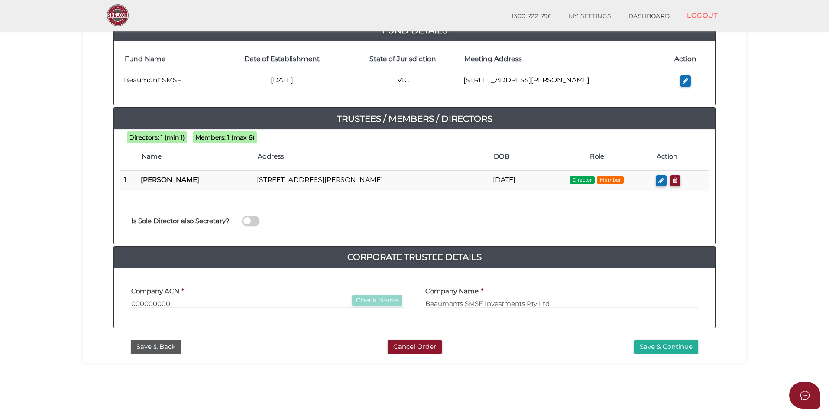
scroll to position [173, 0]
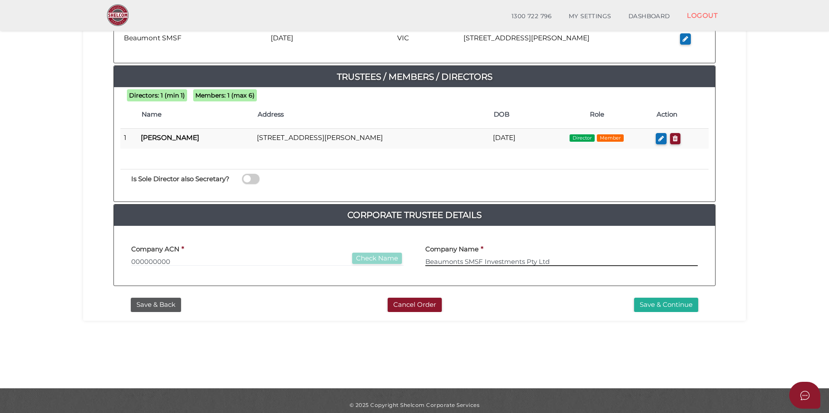
click at [506, 263] on input "Beaumonts SMSF Investments Pty Ltd" at bounding box center [561, 262] width 273 height 10
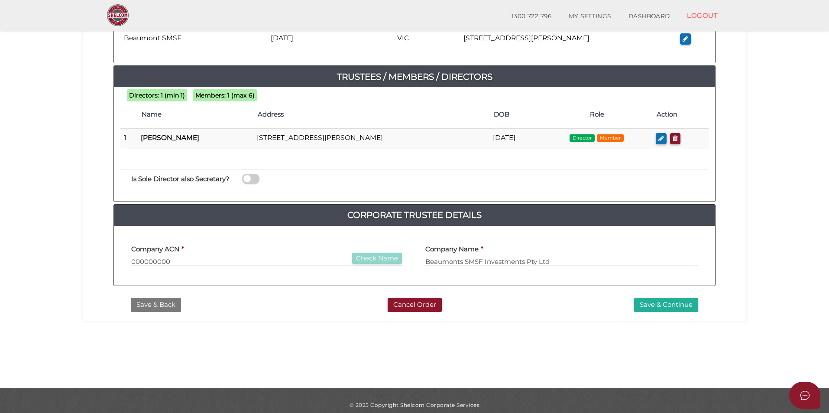
click at [166, 308] on button "Save & Back" at bounding box center [156, 305] width 50 height 14
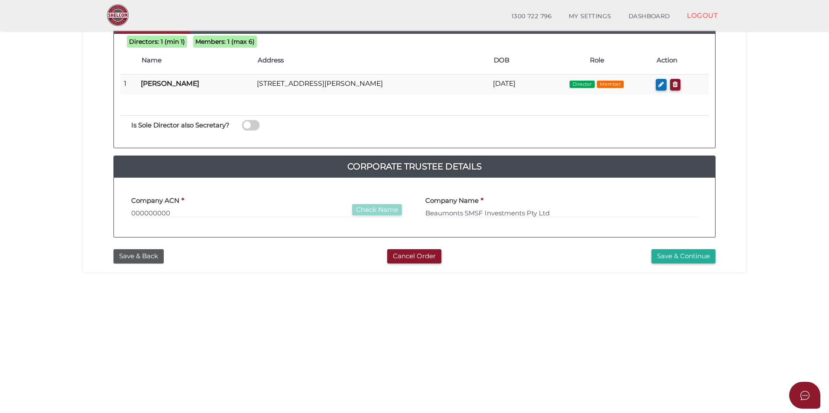
scroll to position [130, 0]
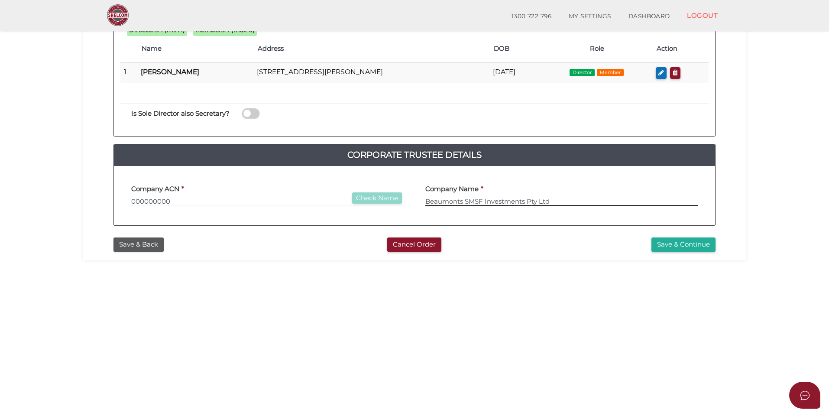
click at [464, 200] on input "Beaumonts SMSF Investments Pty Ltd" at bounding box center [561, 201] width 273 height 10
type input "Beaumont SMSF Investments Pty Ltd"
click at [676, 244] on button "Save & Continue" at bounding box center [684, 244] width 64 height 14
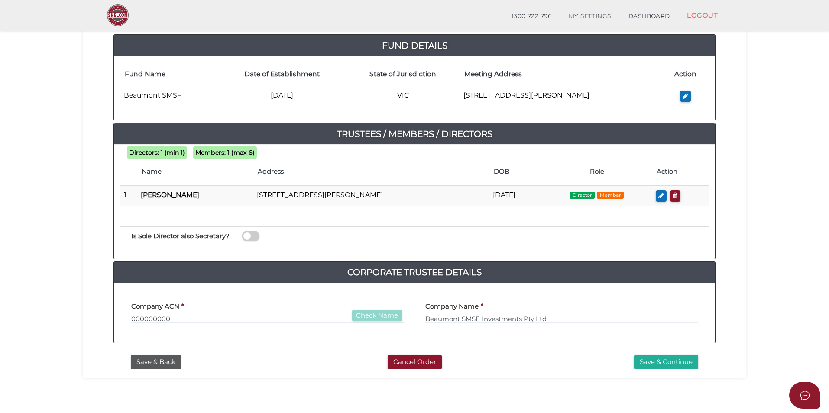
scroll to position [173, 0]
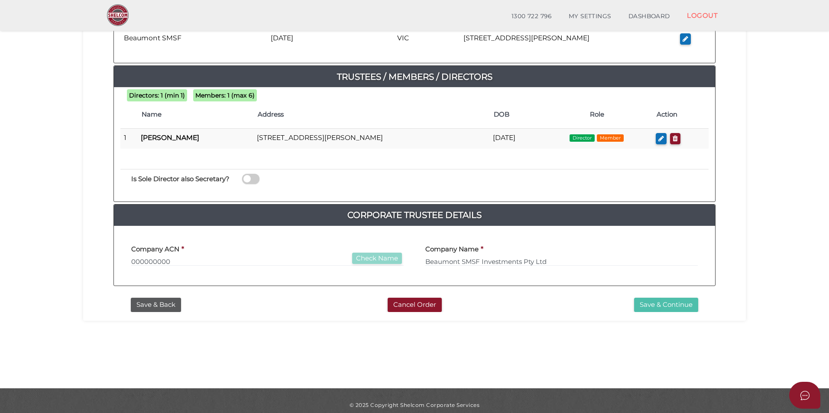
click at [668, 309] on button "Save & Continue" at bounding box center [666, 305] width 64 height 14
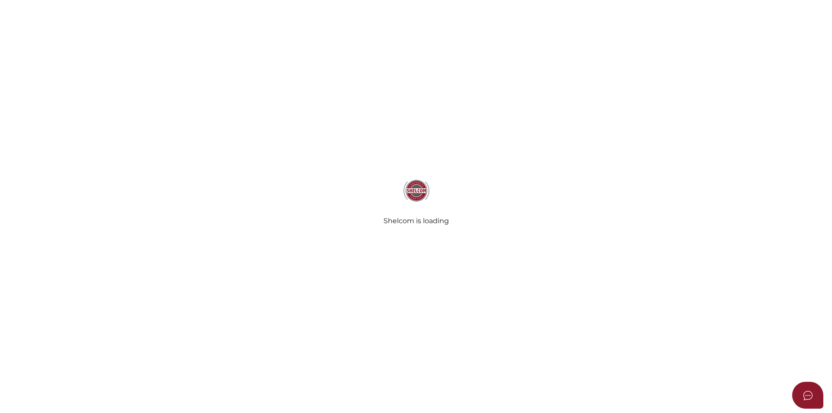
select select "Comb Binding"
select select "No"
radio input "true"
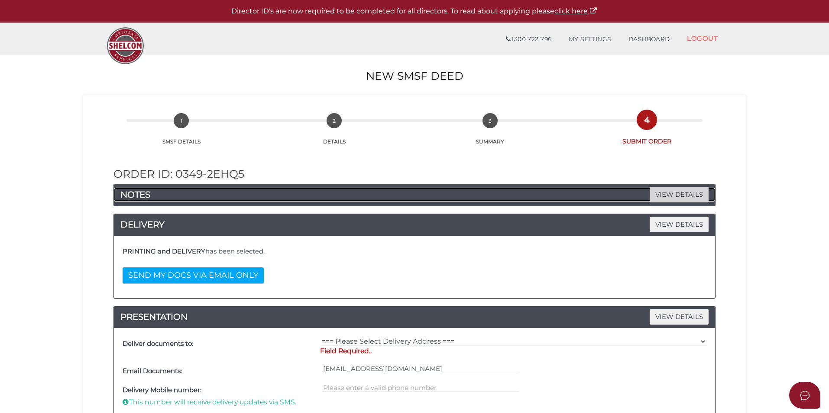
click at [691, 195] on span "VIEW DETAILS" at bounding box center [679, 194] width 59 height 15
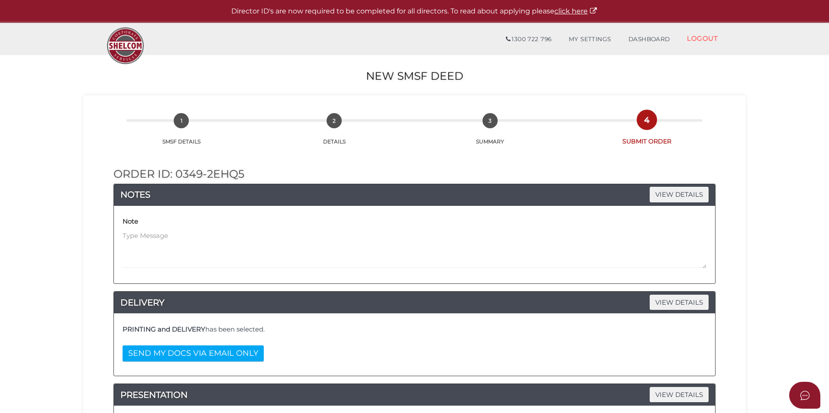
click at [357, 230] on div "Note" at bounding box center [415, 241] width 584 height 54
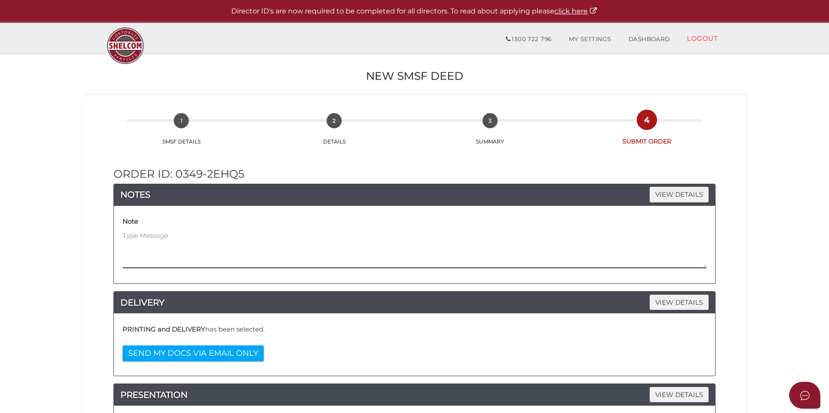
click at [358, 236] on textarea at bounding box center [415, 249] width 584 height 37
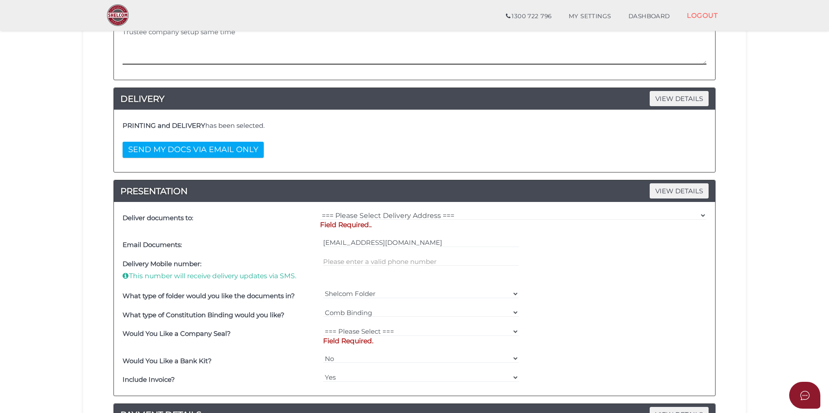
scroll to position [173, 0]
type textarea "Trustee company setup same time"
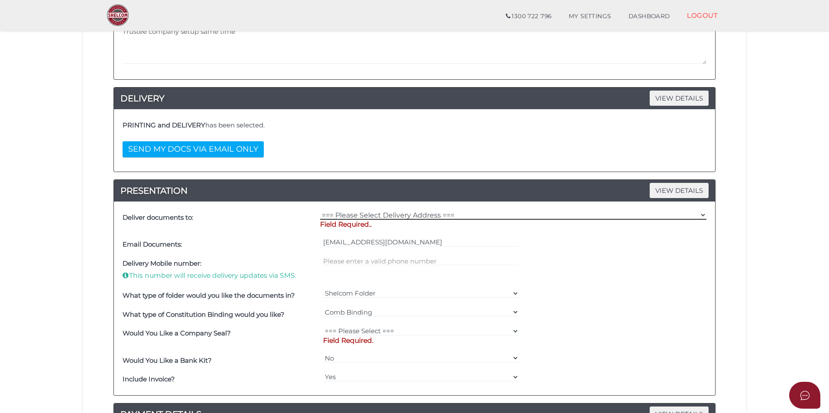
click at [391, 213] on select "=== Please Select Delivery Address === (User Address - Samuel Ervin) 6 Wallowa …" at bounding box center [513, 215] width 386 height 10
select select "0"
click at [320, 210] on select "=== Please Select Delivery Address === (User Address - Samuel Ervin) 6 Wallowa …" at bounding box center [513, 215] width 386 height 10
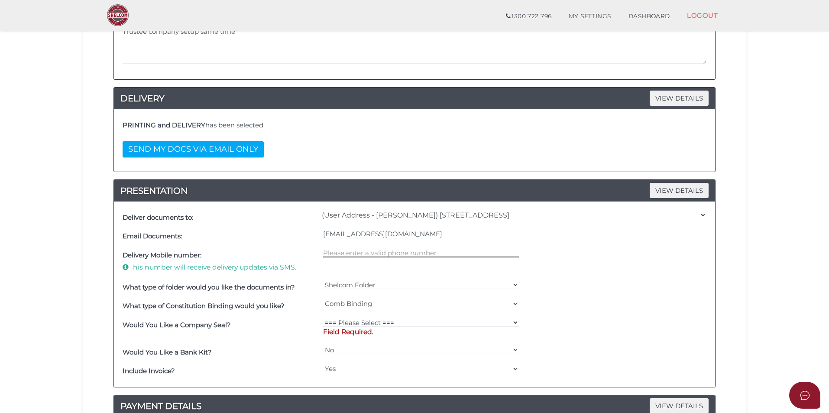
click at [368, 253] on input "text" at bounding box center [421, 253] width 196 height 10
type input "0409217062"
click at [414, 327] on p "Field Required." at bounding box center [421, 332] width 196 height 10
click at [380, 340] on div "=== Please Select === Fold Seal $50 No Seal Field Required." at bounding box center [421, 328] width 201 height 27
click at [379, 335] on p "Field Required." at bounding box center [421, 332] width 196 height 10
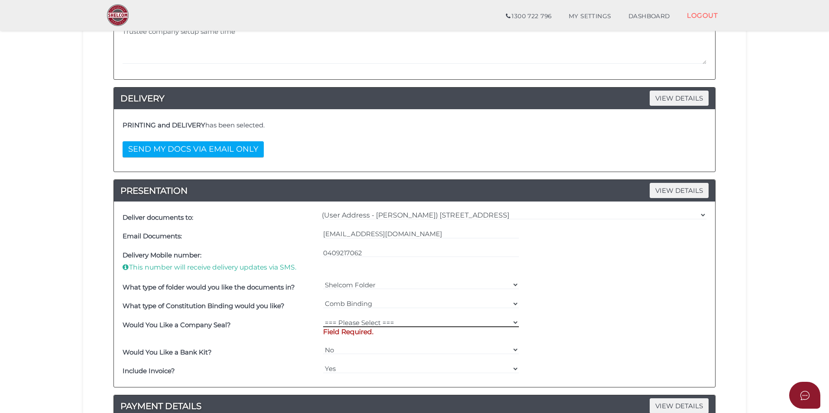
click at [375, 325] on select "=== Please Select === Fold Seal $50 No Seal" at bounding box center [421, 323] width 196 height 10
select select "0"
click at [323, 318] on select "=== Please Select === Fold Seal $50 No Seal" at bounding box center [421, 323] width 196 height 10
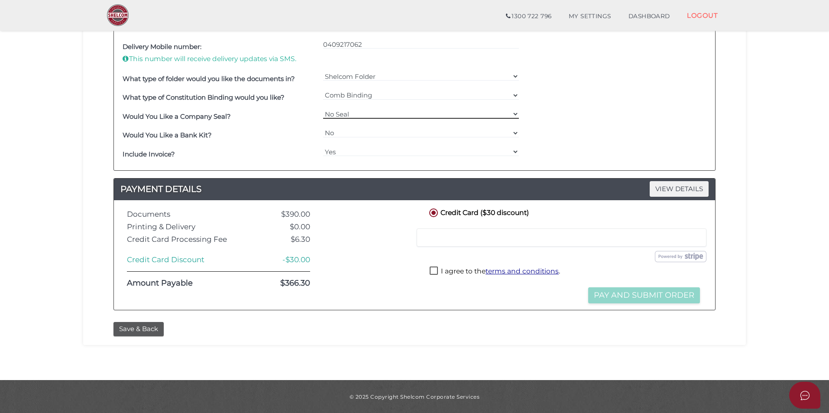
scroll to position [383, 0]
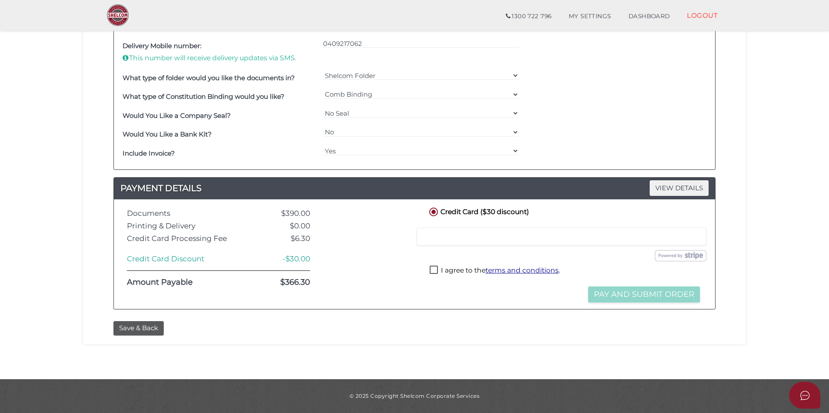
drag, startPoint x: 489, startPoint y: 247, endPoint x: 488, endPoint y: 240, distance: 7.1
click at [489, 244] on div "Credit or Debit Card Loading saved cards... Select a saved card" at bounding box center [565, 236] width 301 height 23
click at [438, 272] on label "I agree to the terms and conditions ." at bounding box center [495, 271] width 130 height 11
checkbox input "true"
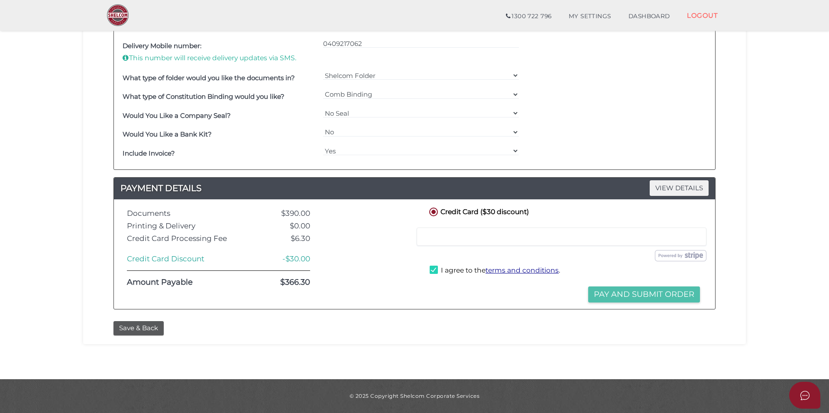
click at [618, 292] on button "Pay and Submit Order" at bounding box center [644, 294] width 112 height 16
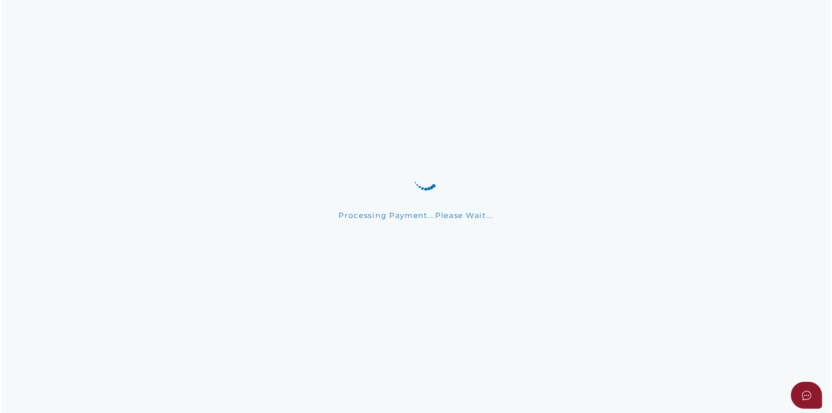
scroll to position [0, 0]
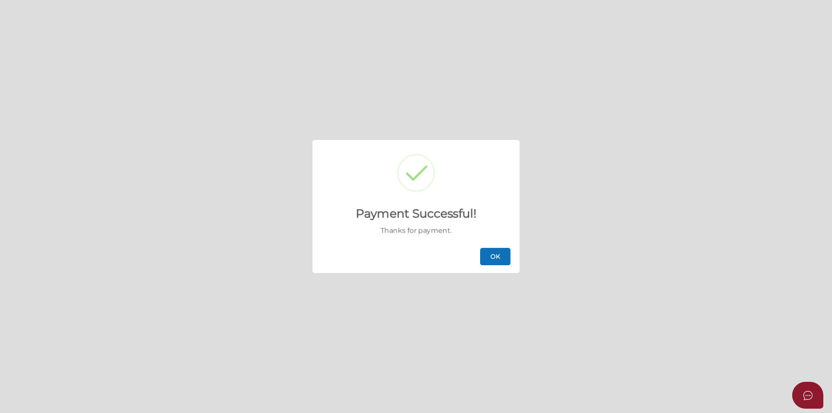
click at [489, 257] on button "OK" at bounding box center [495, 256] width 30 height 17
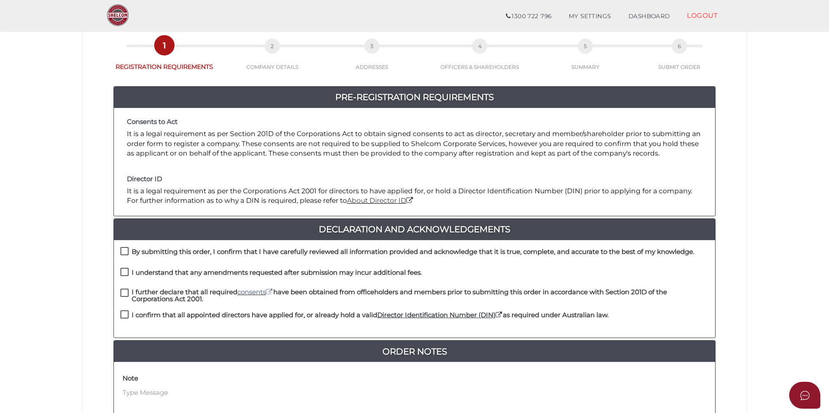
scroll to position [173, 0]
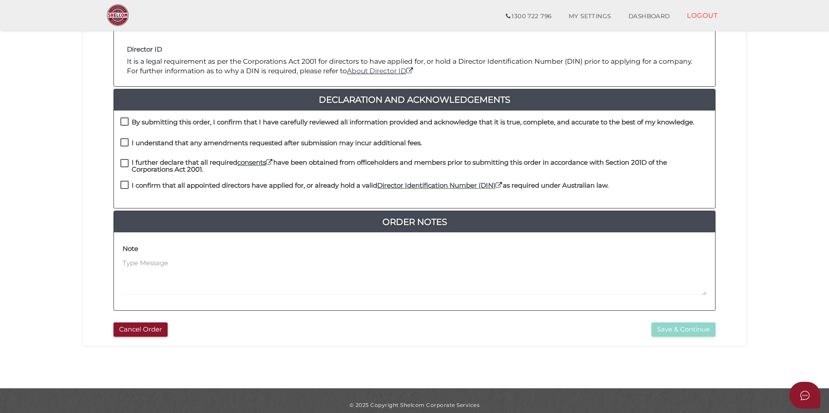
click at [189, 122] on h4 "By submitting this order, I confirm that I have carefully reviewed all informat…" at bounding box center [413, 122] width 563 height 7
checkbox input "true"
click at [185, 142] on h4 "I understand that any amendments requested after submission may incur additiona…" at bounding box center [277, 143] width 290 height 7
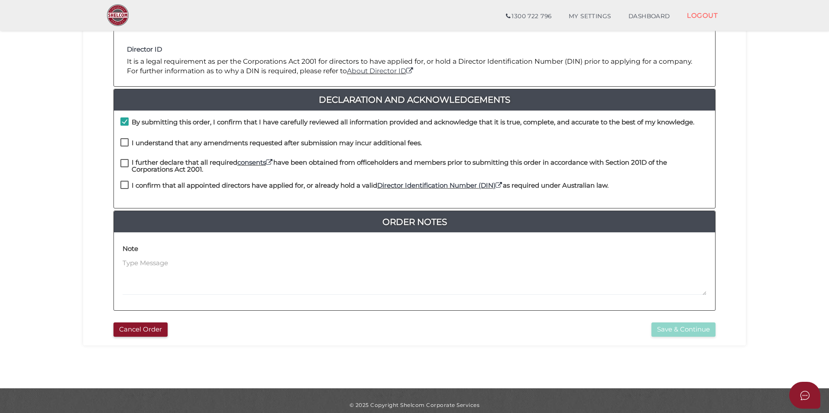
checkbox input "true"
click at [174, 165] on h4 "I further declare that all required consents have been obtained from officehold…" at bounding box center [420, 166] width 577 height 14
checkbox input "true"
click at [172, 185] on h4 "I confirm that all appointed directors have applied for, or already hold a vali…" at bounding box center [370, 185] width 477 height 7
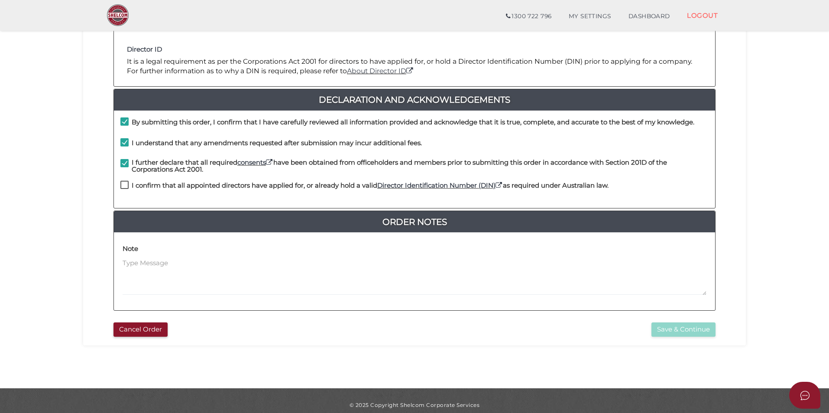
checkbox input "true"
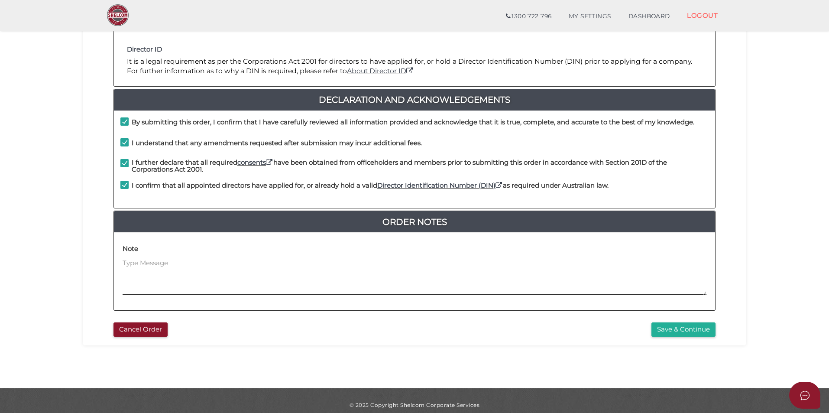
click at [317, 276] on textarea at bounding box center [415, 276] width 584 height 37
type textarea "Company to be assigned to a BARE Trust at later stage"
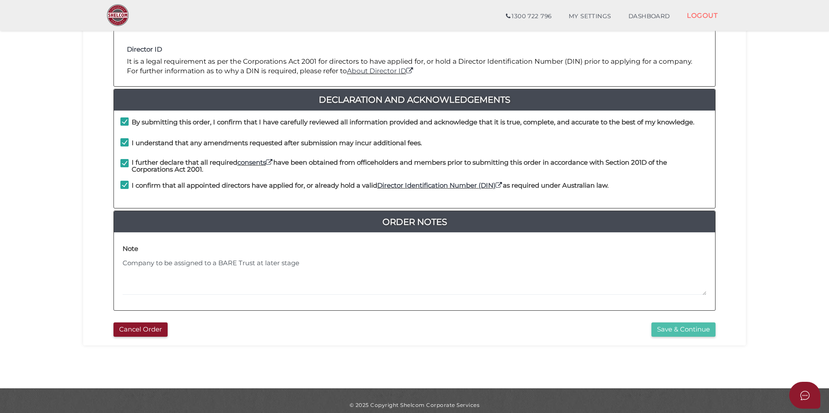
click at [666, 327] on button "Save & Continue" at bounding box center [684, 329] width 64 height 14
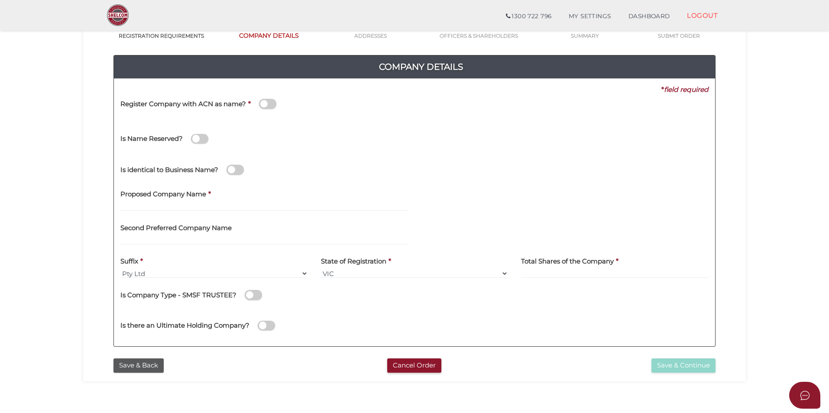
scroll to position [87, 0]
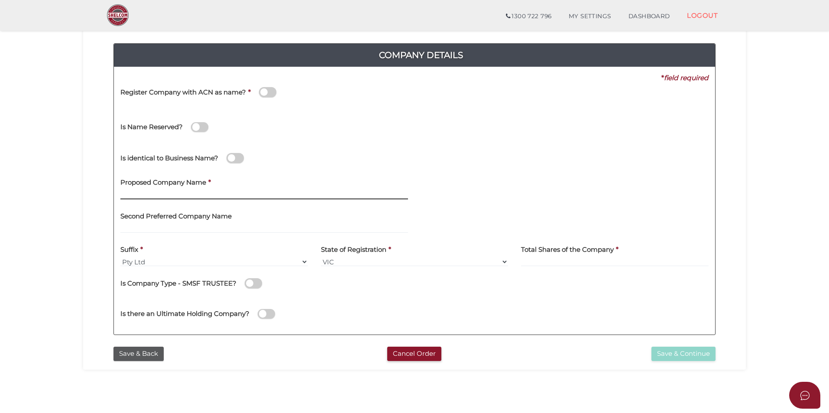
click at [185, 196] on input "text" at bounding box center [264, 195] width 288 height 10
type input "Beaumont BT"
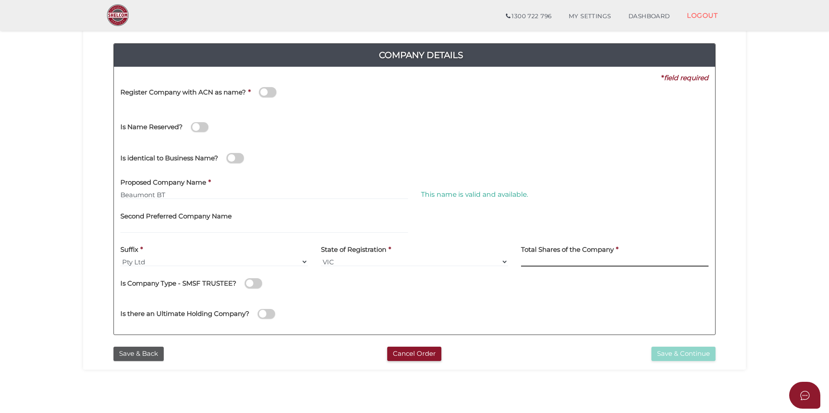
click at [556, 264] on input at bounding box center [615, 262] width 188 height 10
type input "100"
click at [679, 355] on button "Save & Continue" at bounding box center [684, 354] width 64 height 14
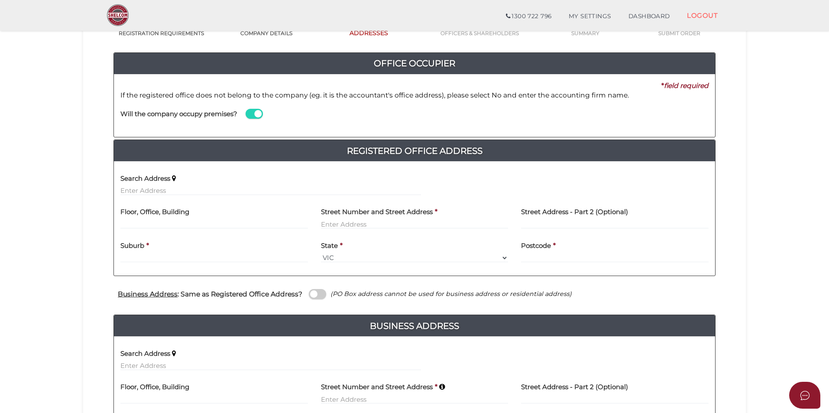
scroll to position [87, 0]
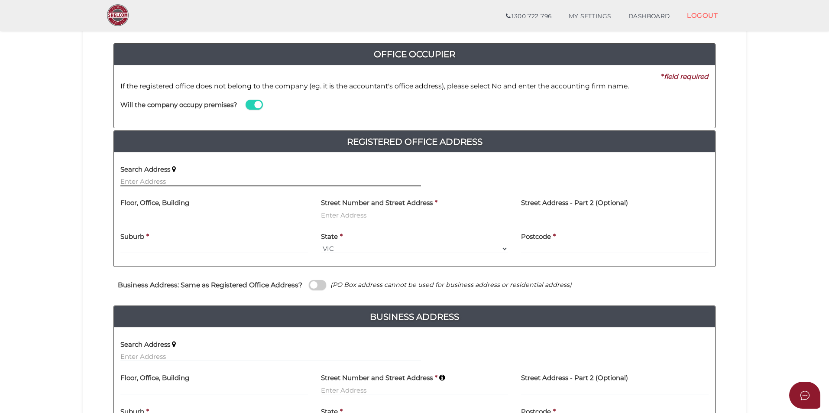
click at [171, 186] on input "text" at bounding box center [270, 182] width 301 height 10
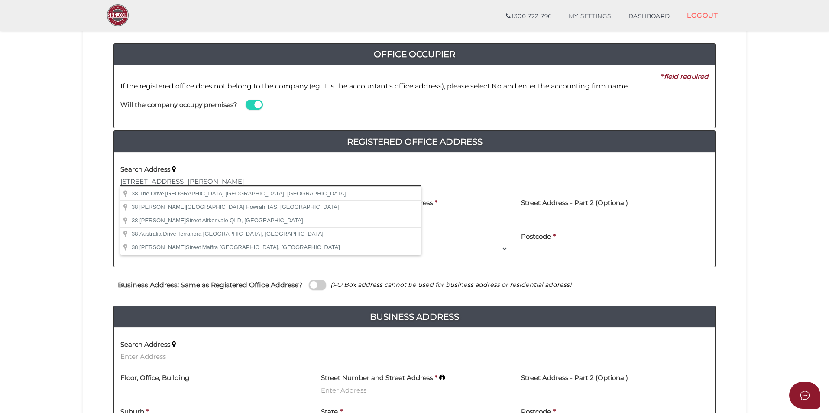
click at [157, 181] on input "38 robertsonson drive alfred" at bounding box center [270, 182] width 301 height 10
click at [172, 179] on input "38 robertsonson drive alfred" at bounding box center [270, 182] width 301 height 10
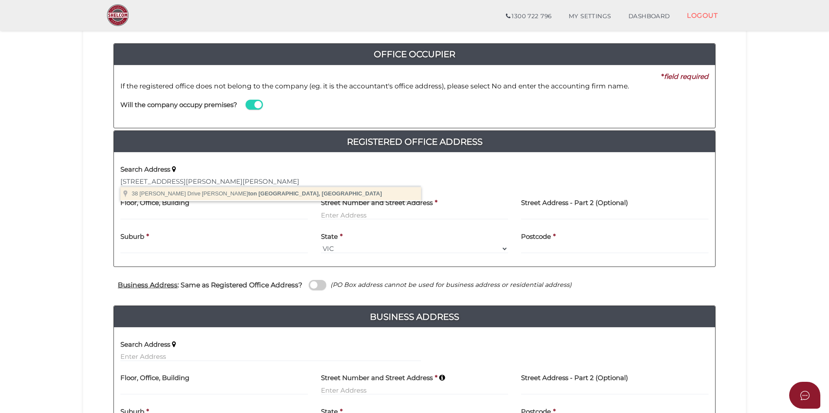
type input "[STREET_ADDRESS][PERSON_NAME]"
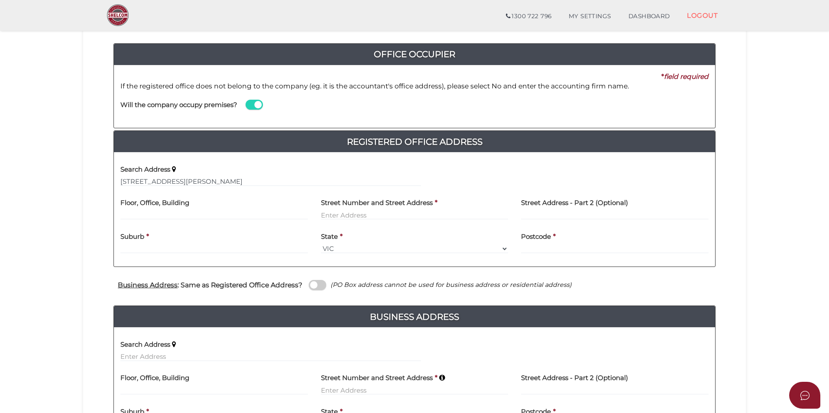
type input "38 Robertson Drive"
type input "Alfredton"
select select "VIC"
type input "3350"
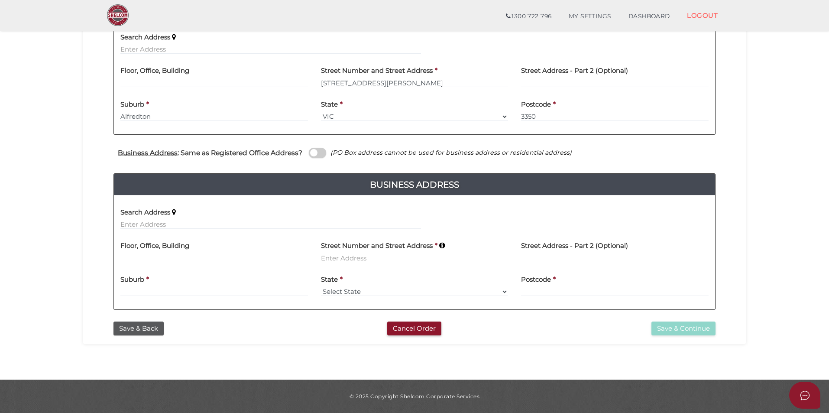
click at [315, 153] on span at bounding box center [317, 153] width 17 height 10
click at [0, 0] on input "checkbox" at bounding box center [0, 0] width 0 height 0
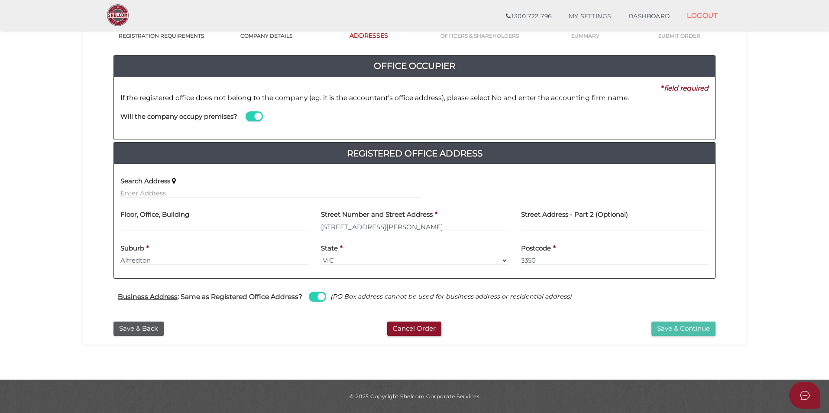
click at [668, 328] on button "Save & Continue" at bounding box center [684, 329] width 64 height 14
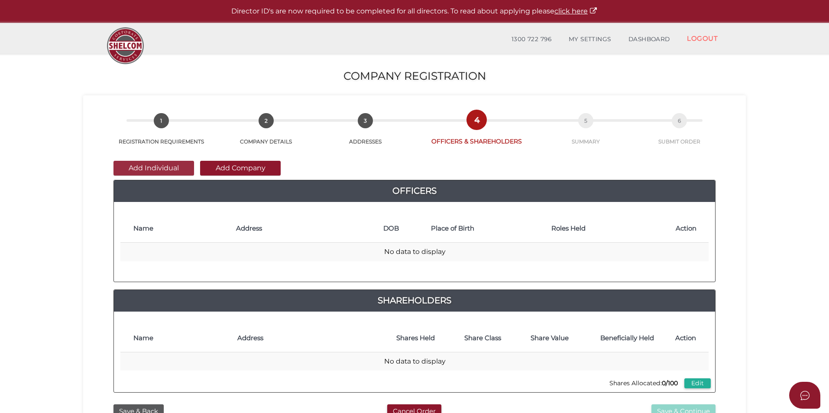
click at [148, 168] on button "Add Individual" at bounding box center [154, 168] width 81 height 15
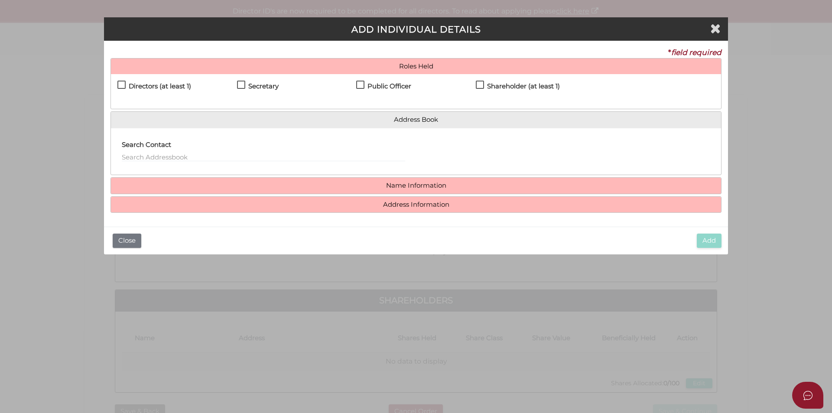
click at [155, 81] on div "Directors (at least 1)" at bounding box center [177, 88] width 120 height 15
click at [162, 86] on h4 "Directors (at least 1)" at bounding box center [160, 86] width 62 height 7
checkbox input "true"
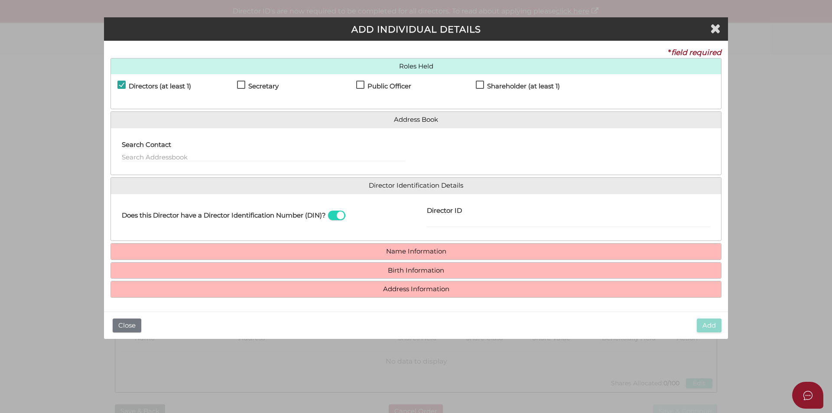
click at [252, 88] on h4 "Secretary" at bounding box center [263, 86] width 30 height 7
checkbox input "true"
click at [401, 83] on h4 "Public Officer" at bounding box center [389, 86] width 44 height 7
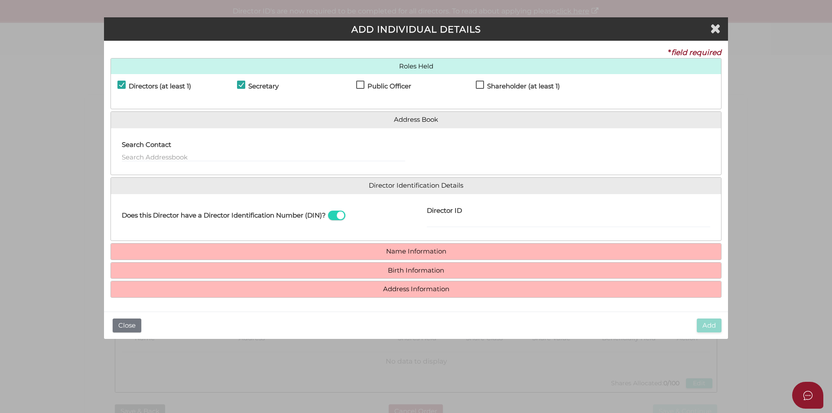
checkbox input "true"
click at [531, 88] on h4 "Shareholder (at least 1)" at bounding box center [523, 86] width 73 height 7
checkbox input "true"
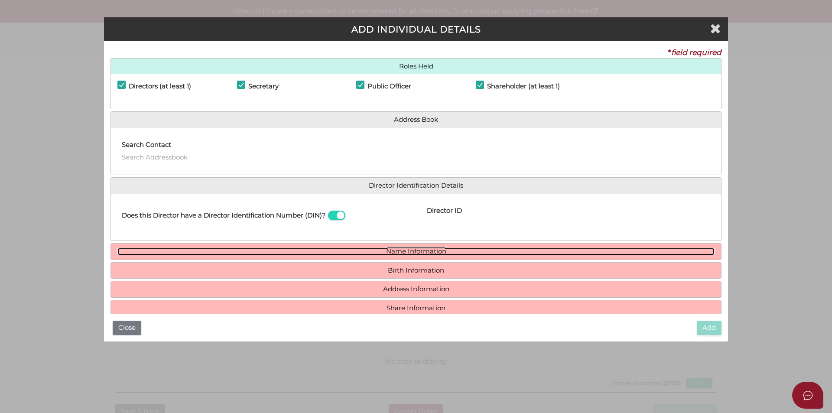
click at [416, 248] on link "Name Information" at bounding box center [415, 251] width 597 height 7
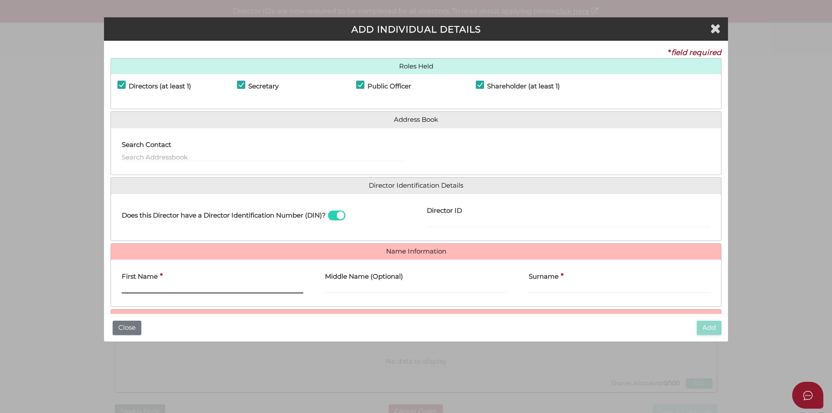
click at [217, 289] on input "First Name" at bounding box center [213, 289] width 182 height 10
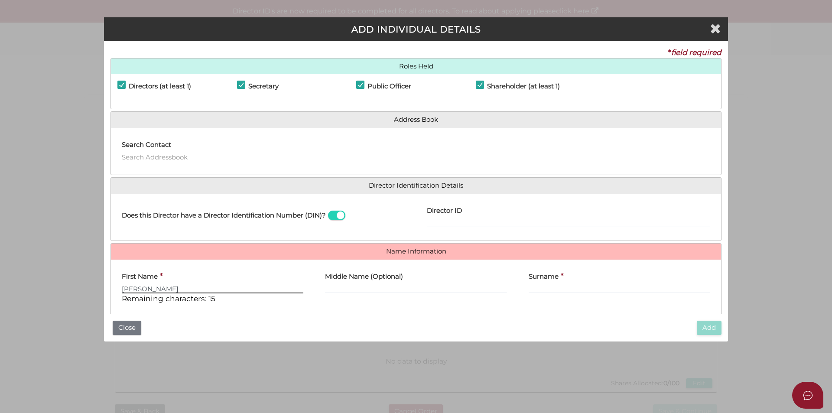
type input "Scott"
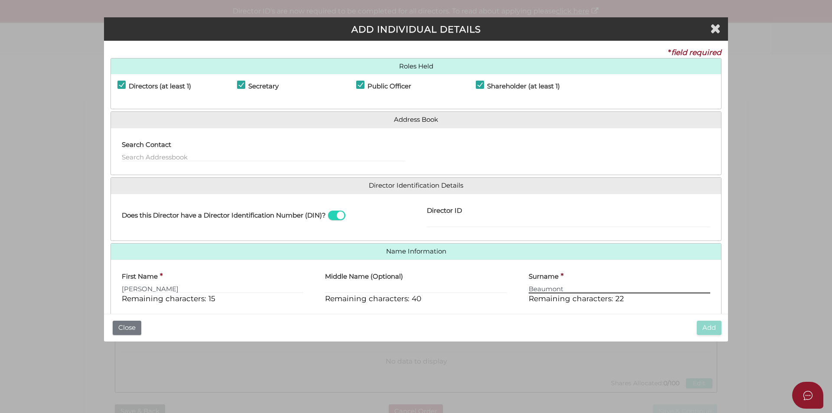
type input "Beaumont"
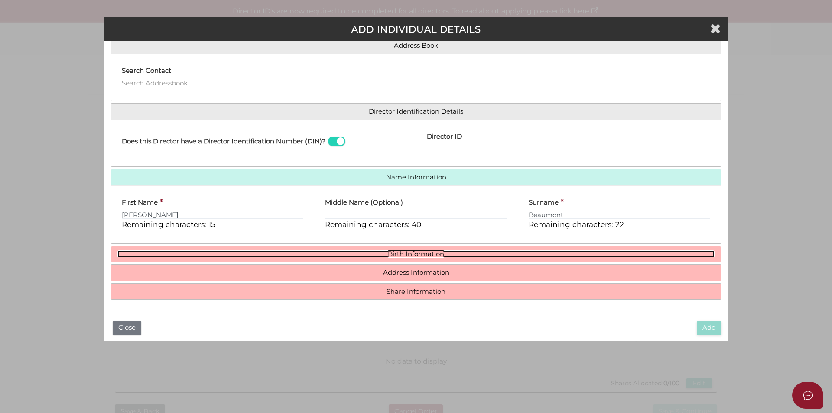
click at [409, 254] on link "Birth Information" at bounding box center [415, 253] width 597 height 7
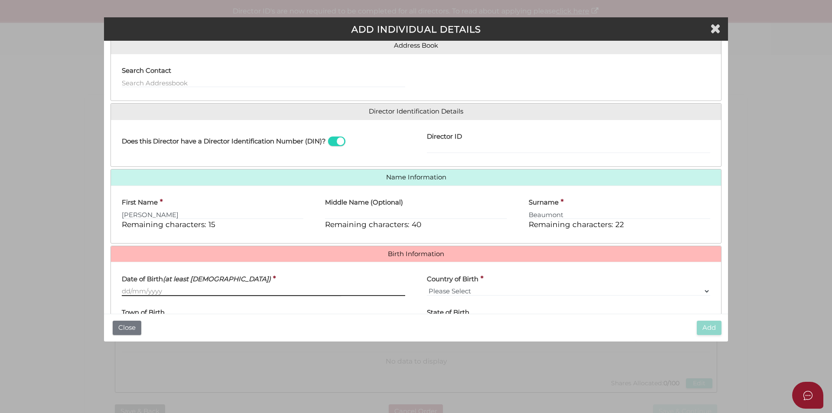
drag, startPoint x: 193, startPoint y: 290, endPoint x: 296, endPoint y: 272, distance: 104.3
click at [193, 290] on input "Date of Birth (at least 18 years old)" at bounding box center [263, 291] width 283 height 10
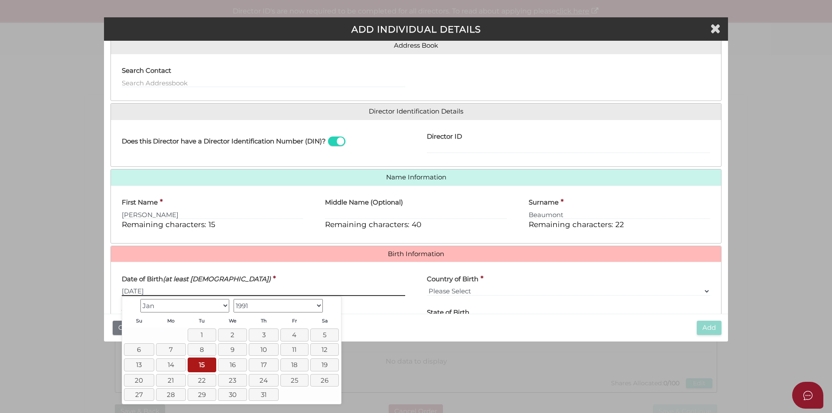
type input "15/01/1991"
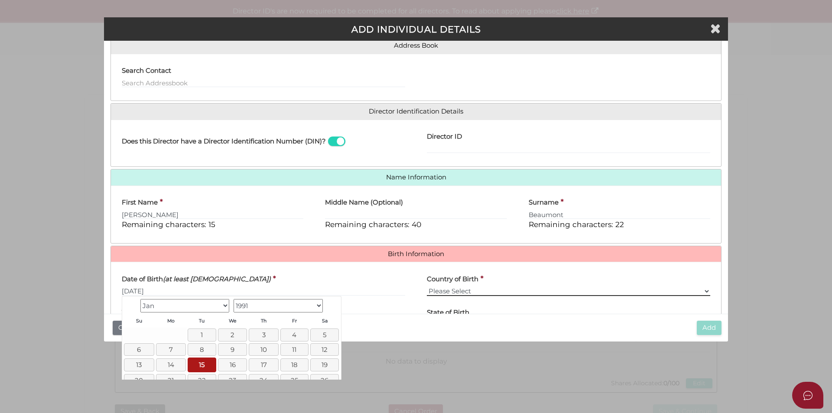
click at [471, 289] on select "Please Select v Australia Afghanistan Albania Algeria American Samoa Andorra An…" at bounding box center [568, 291] width 283 height 10
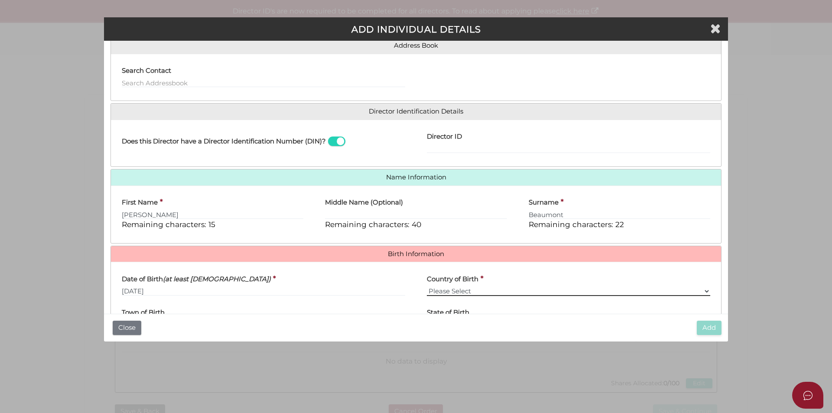
select select "Australia"
click at [427, 286] on select "Please Select v Australia Afghanistan Albania Algeria American Samoa Andorra An…" at bounding box center [568, 291] width 283 height 10
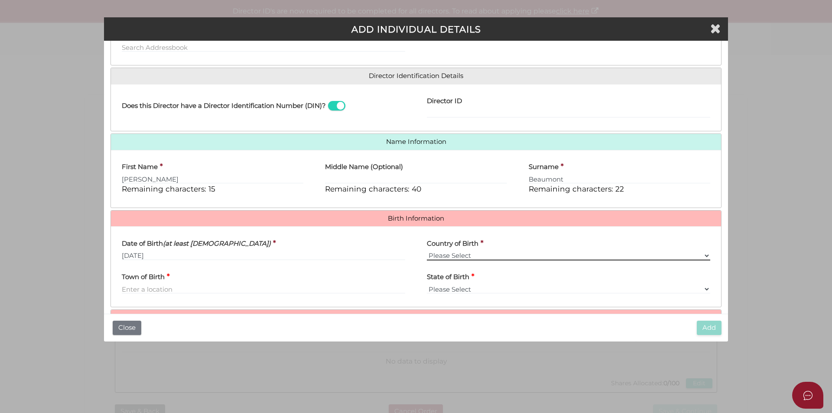
scroll to position [155, 0]
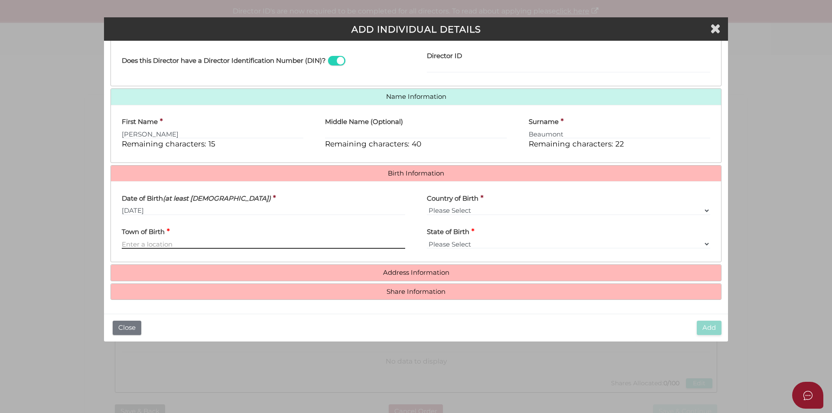
click at [199, 244] on input "Town of Birth" at bounding box center [263, 244] width 283 height 10
type input "Ballarat"
click at [441, 244] on select "Please Select VIC ACT NSW NT QLD TAS WA SA" at bounding box center [568, 244] width 283 height 10
select select "VIC"
click at [427, 239] on select "Please Select VIC ACT NSW NT QLD TAS WA SA" at bounding box center [568, 244] width 283 height 10
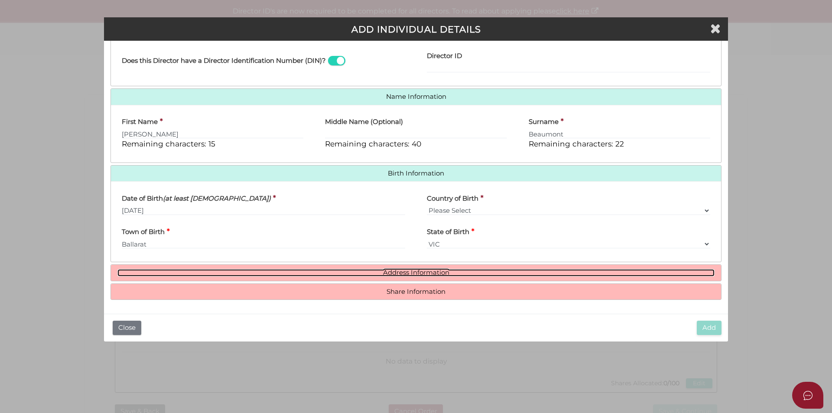
click at [380, 275] on link "Address Information" at bounding box center [415, 272] width 597 height 7
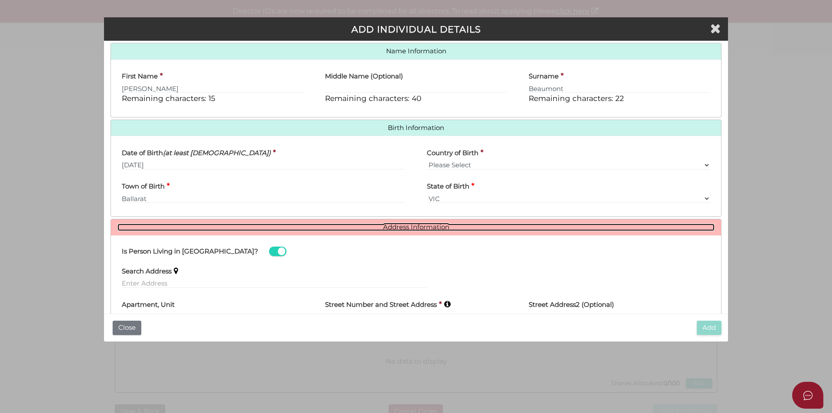
scroll to position [241, 0]
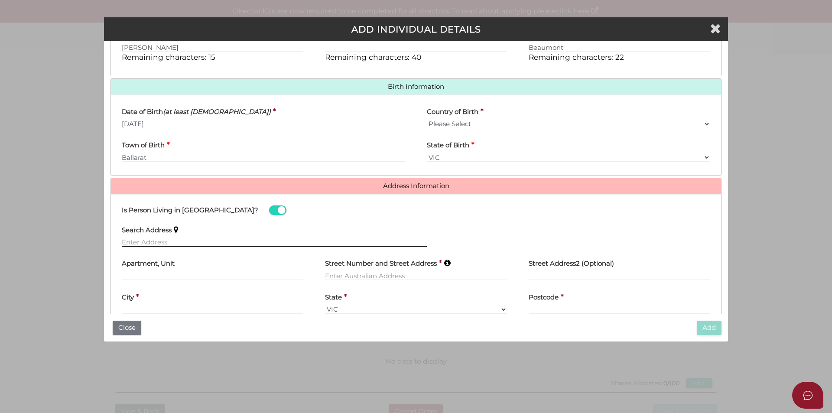
click at [160, 242] on input "text" at bounding box center [274, 242] width 305 height 10
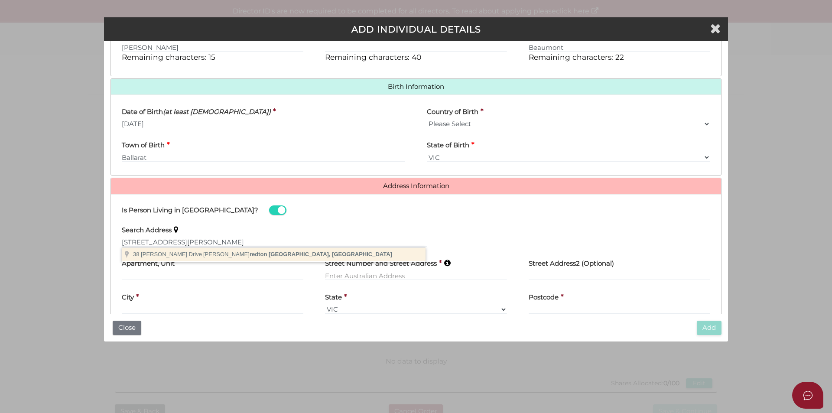
type input "38 Robertson Drive, Alfredton VIC, Australia"
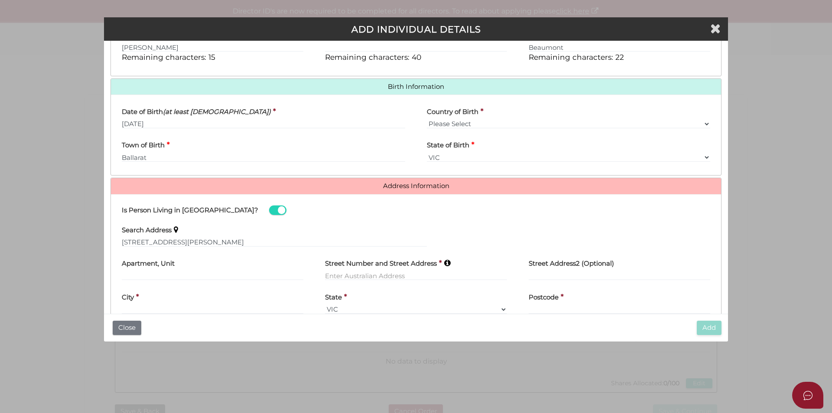
type input "38 Robertson Drive"
type input "Alfredton"
select select "VIC"
type input "3350"
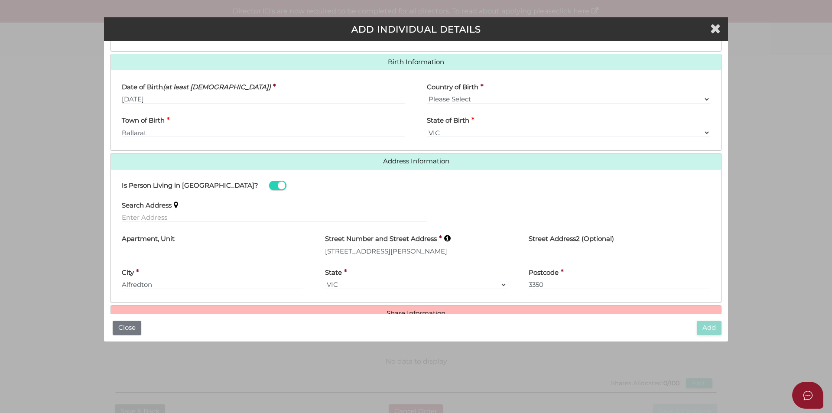
scroll to position [288, 0]
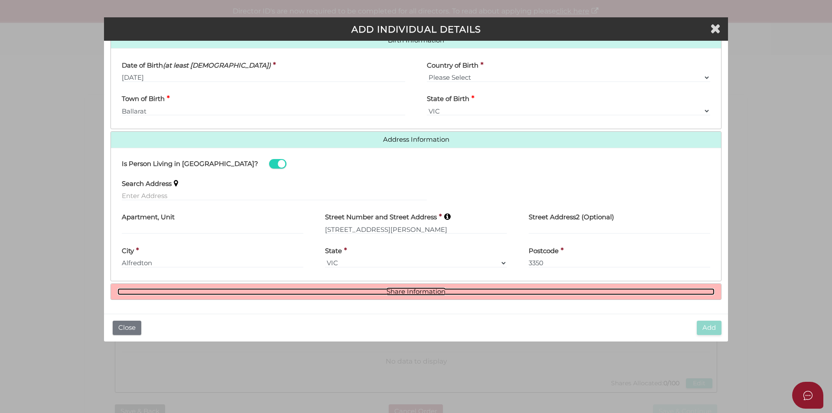
click at [400, 293] on link "Share Information" at bounding box center [415, 291] width 597 height 7
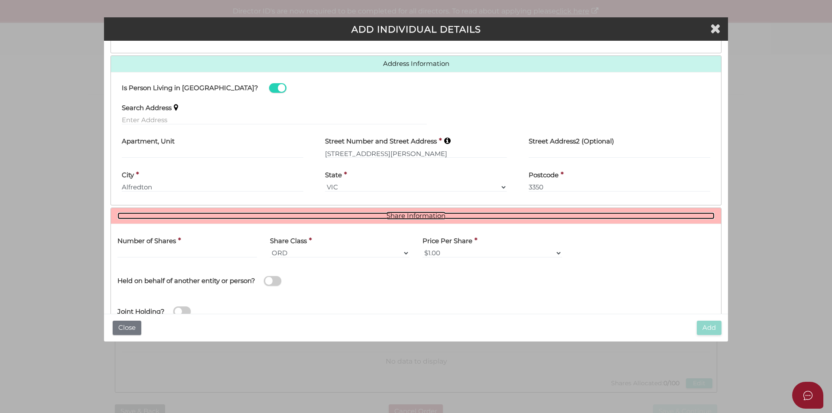
scroll to position [393, 0]
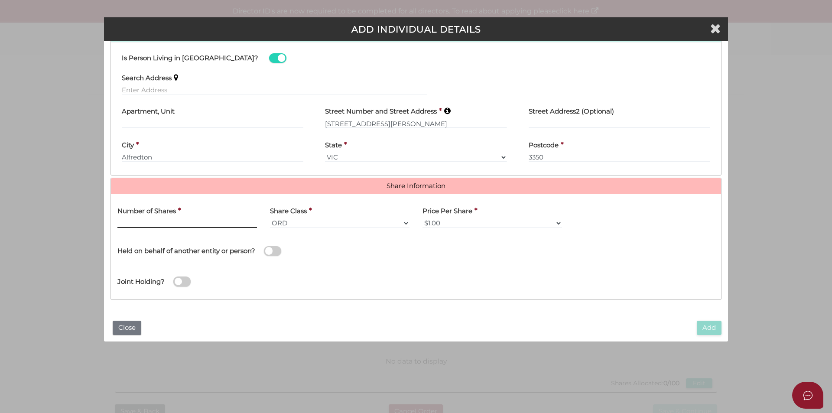
click at [187, 223] on input "text" at bounding box center [187, 223] width 140 height 10
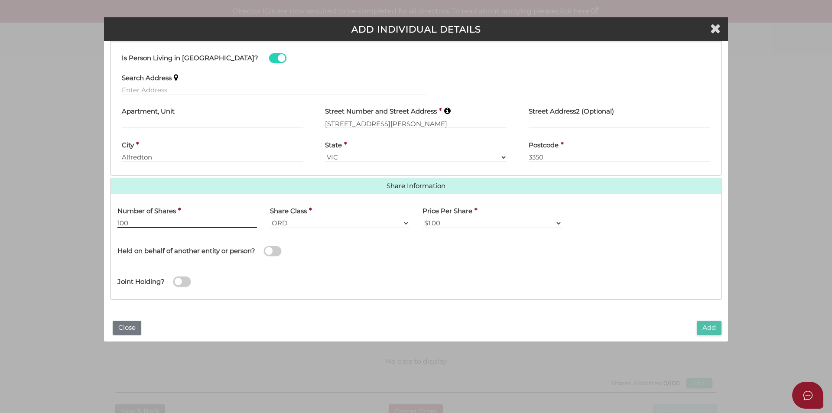
type input "100"
click at [702, 323] on button "Add" at bounding box center [709, 328] width 25 height 14
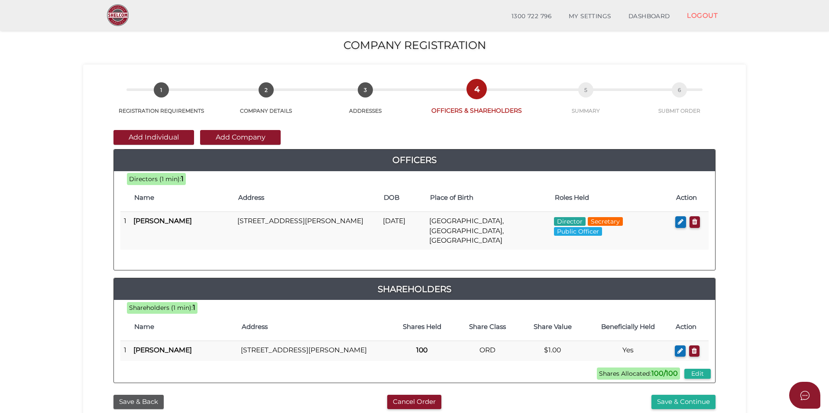
scroll to position [87, 0]
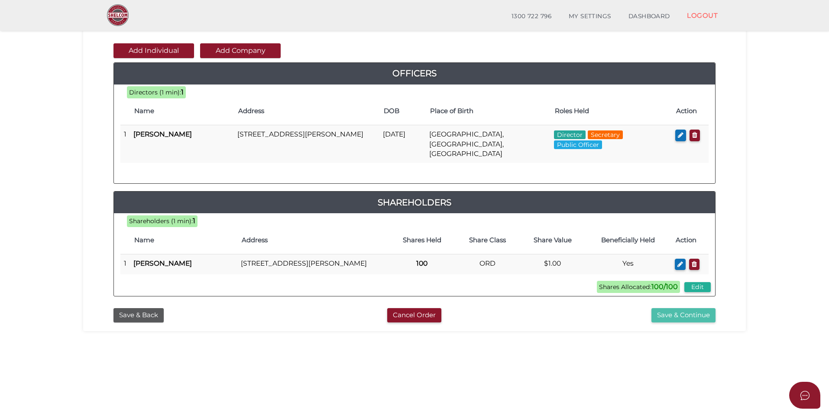
click at [671, 314] on button "Save & Continue" at bounding box center [684, 315] width 64 height 14
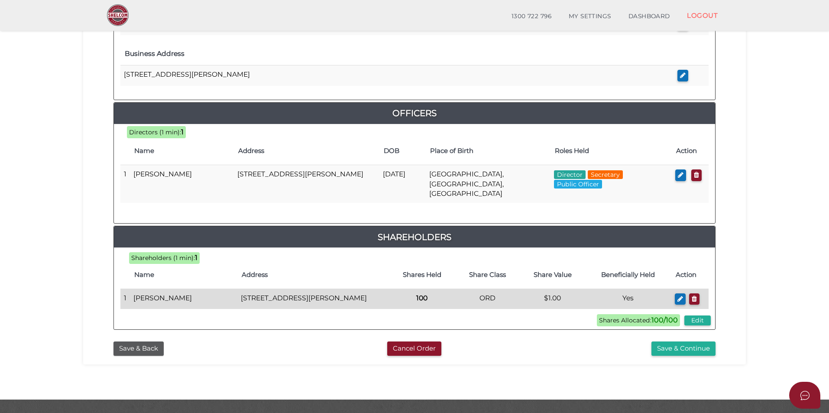
scroll to position [354, 0]
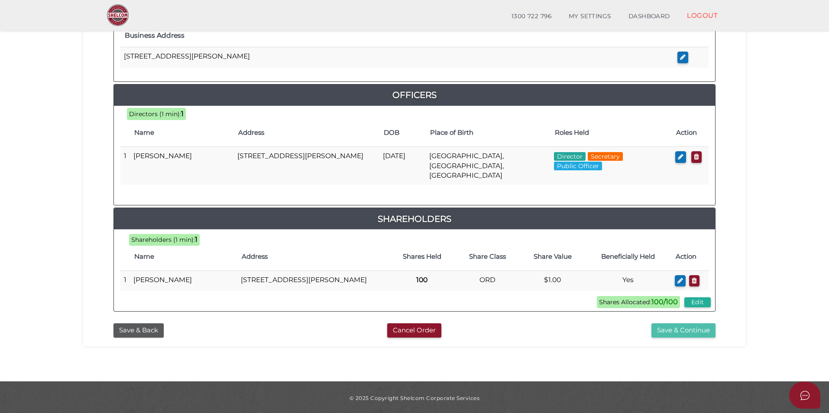
click at [672, 331] on button "Save & Continue" at bounding box center [684, 330] width 64 height 14
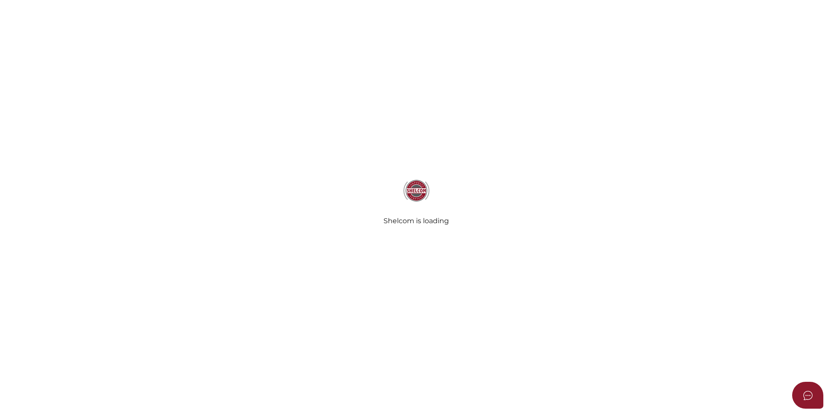
select select "Comb Binding"
select select "No"
radio input "true"
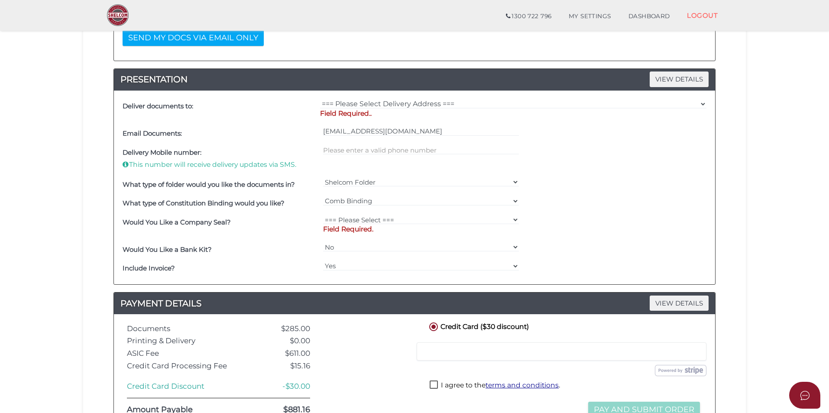
scroll to position [217, 0]
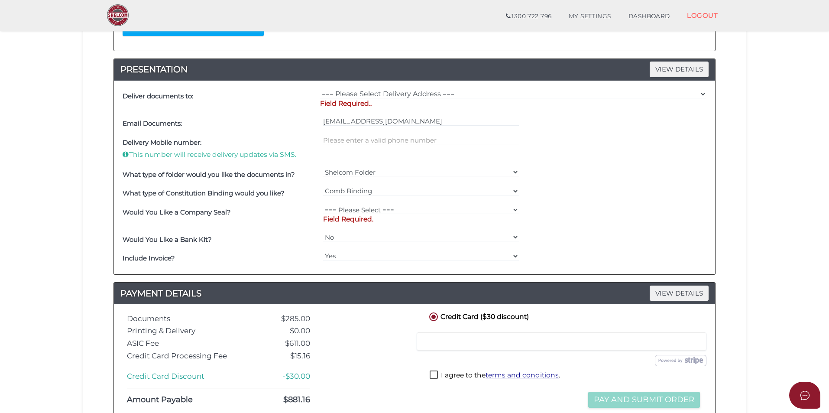
click at [392, 101] on p "Field Required.." at bounding box center [513, 104] width 386 height 10
click at [386, 92] on select "=== Please Select Delivery Address === (User Address - [PERSON_NAME]) [STREET_A…" at bounding box center [513, 94] width 386 height 10
select select "0"
click at [320, 89] on select "=== Please Select Delivery Address === (User Address - [PERSON_NAME]) [STREET_A…" at bounding box center [513, 94] width 386 height 10
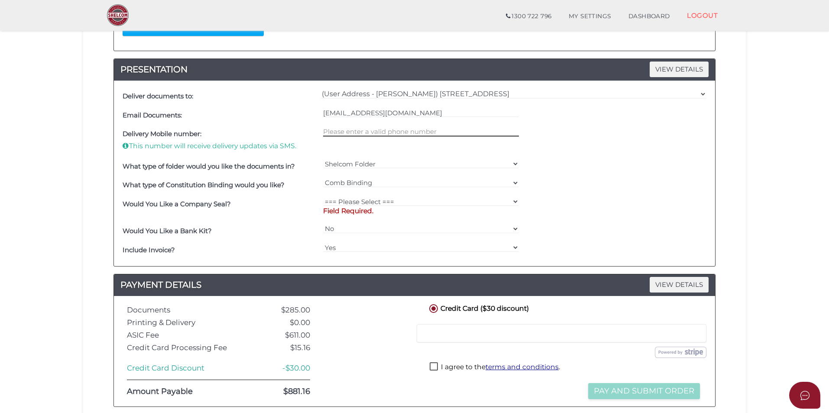
click at [358, 129] on input "text" at bounding box center [421, 132] width 196 height 10
type input "0409217062"
click at [433, 201] on select "=== Please Select === Fold Seal $50 No Seal" at bounding box center [421, 202] width 196 height 10
select select "0"
click at [323, 197] on select "=== Please Select === Fold Seal $50 No Seal" at bounding box center [421, 202] width 196 height 10
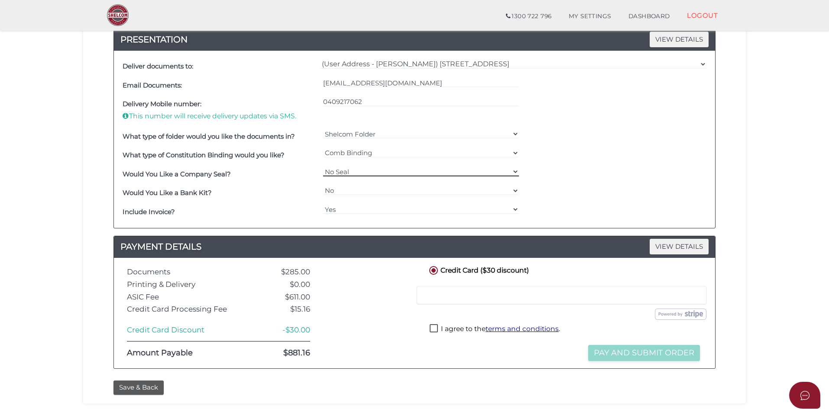
scroll to position [305, 0]
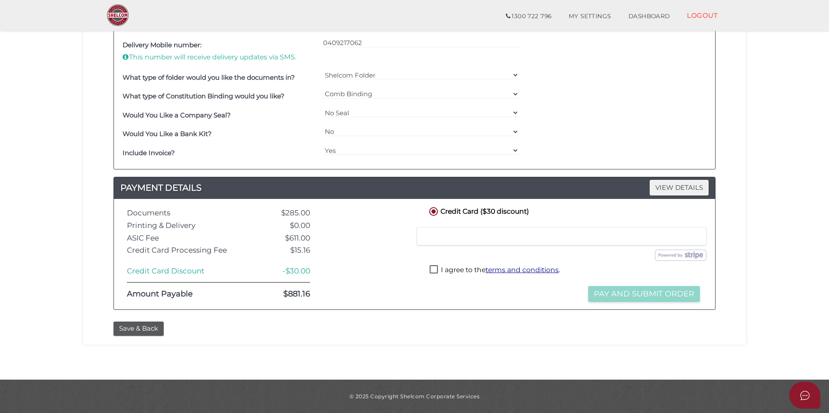
click at [434, 270] on label "I agree to the terms and conditions ." at bounding box center [495, 270] width 130 height 11
checkbox input "true"
click at [614, 297] on button "Pay and Submit Order" at bounding box center [644, 294] width 112 height 16
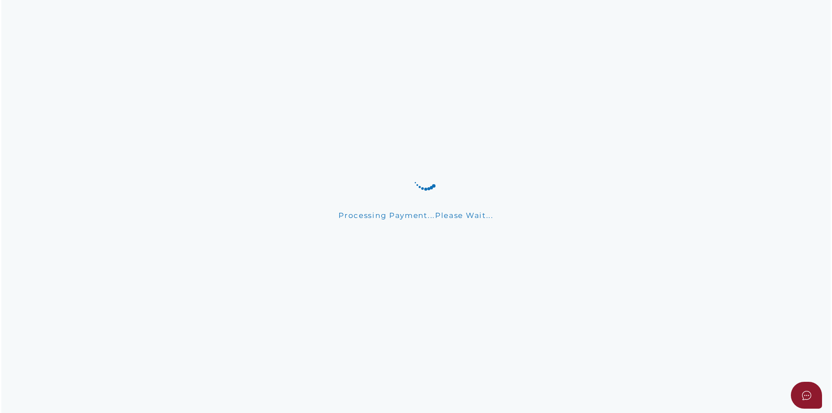
scroll to position [0, 0]
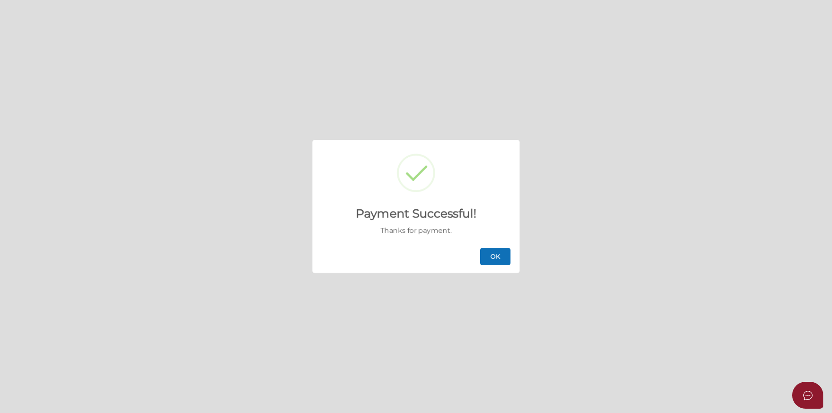
click at [494, 253] on button "OK" at bounding box center [495, 256] width 30 height 17
